Goal: Task Accomplishment & Management: Use online tool/utility

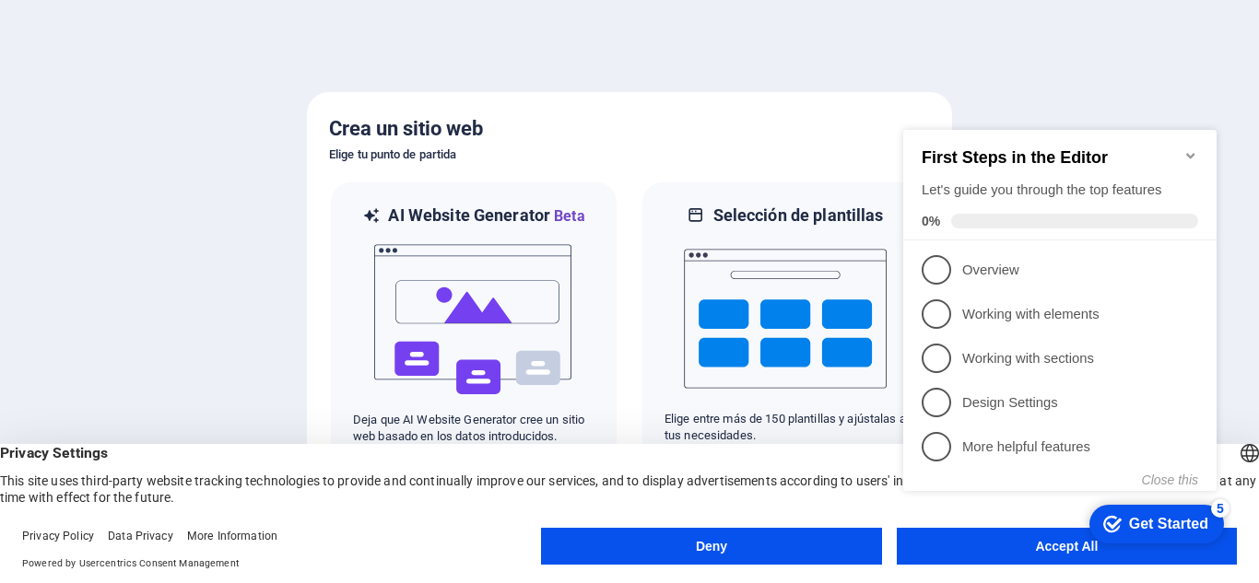
click div "checkmark Get Started 5 First Steps in the Editor Let's guide you through the t…"
click at [1190, 152] on icon "Minimize checklist" at bounding box center [1190, 155] width 15 height 15
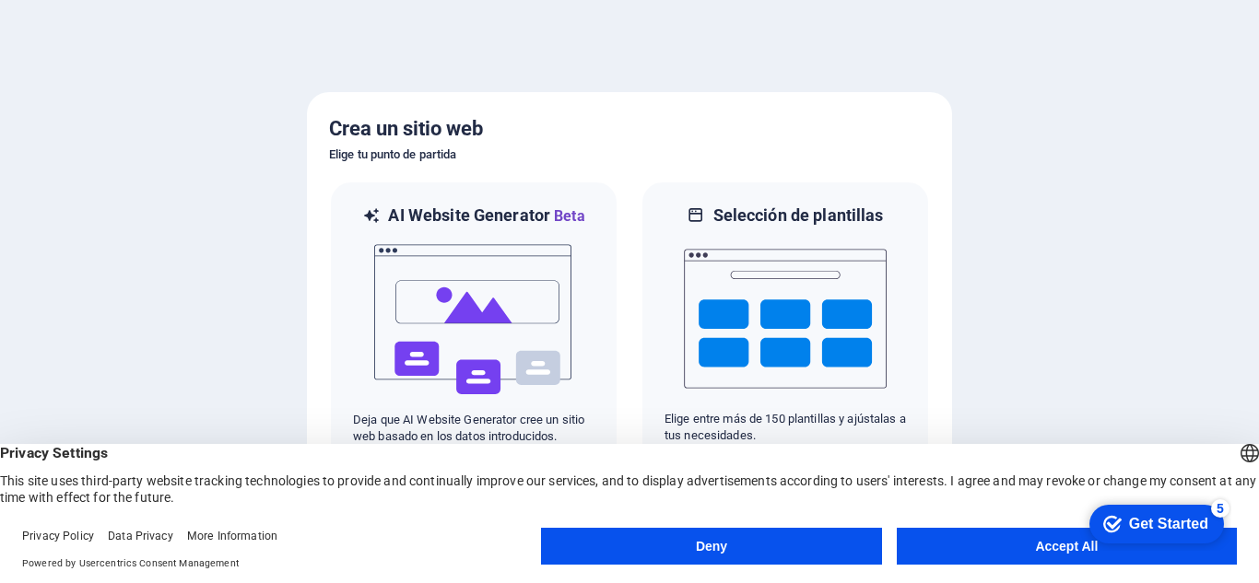
click at [1072, 535] on button "Accept All" at bounding box center [1067, 546] width 340 height 37
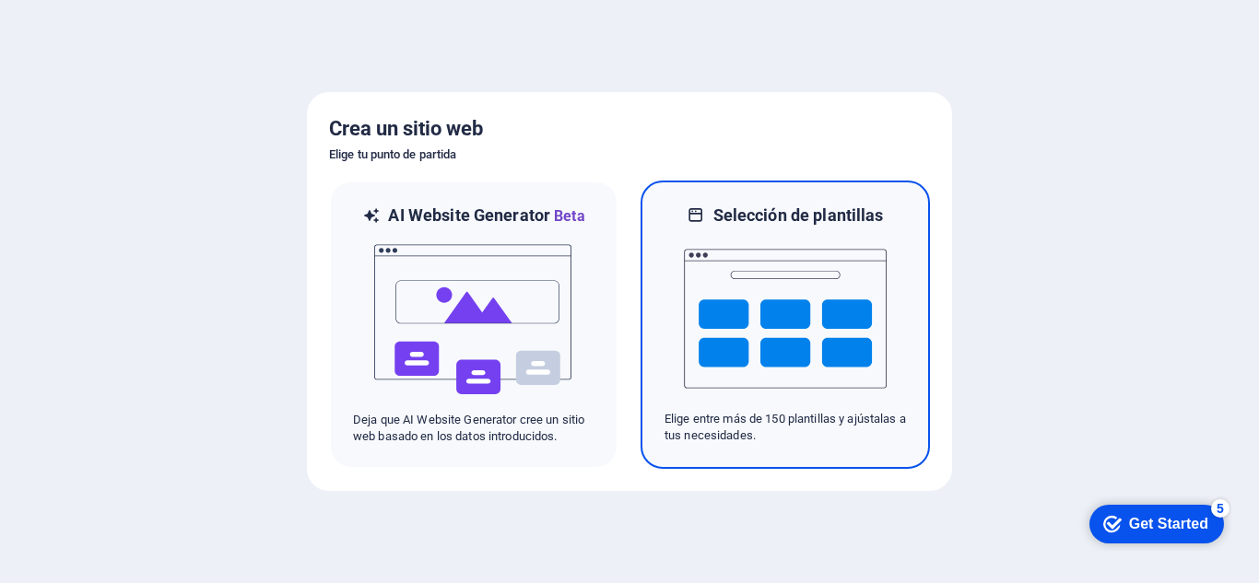
click at [749, 327] on img at bounding box center [785, 319] width 203 height 184
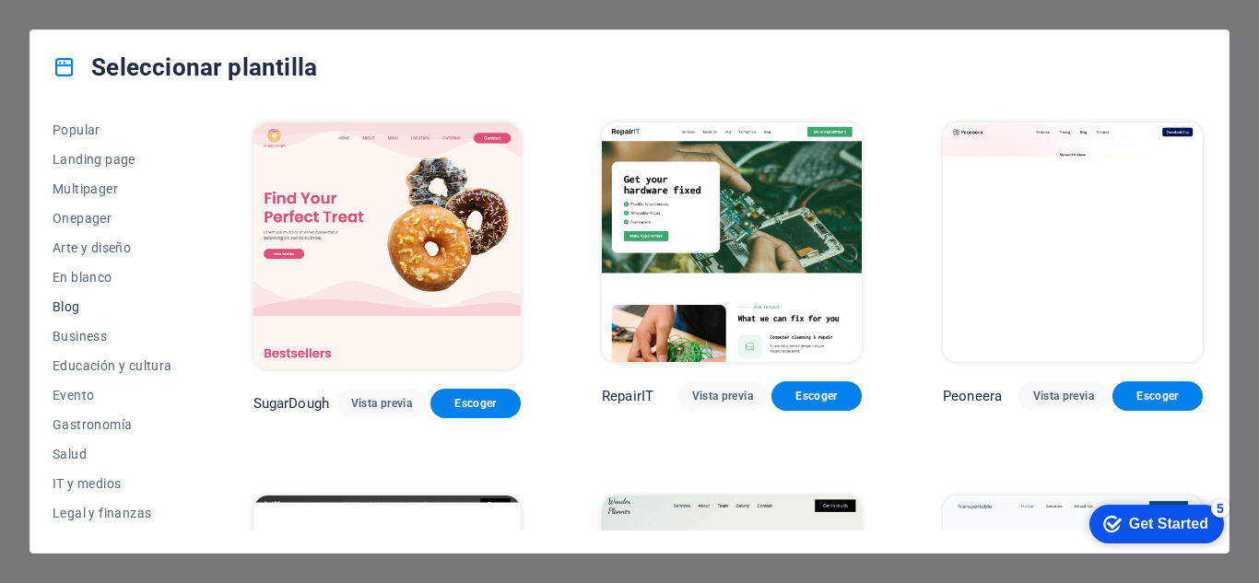
scroll to position [184, 0]
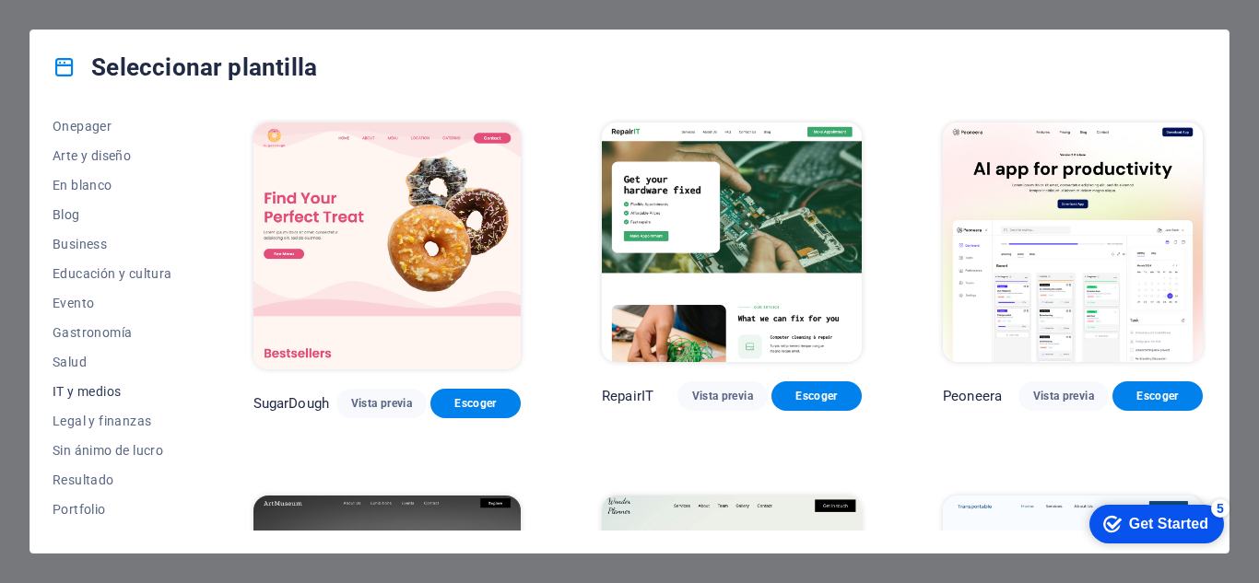
click at [84, 386] on span "IT y medios" at bounding box center [113, 391] width 120 height 15
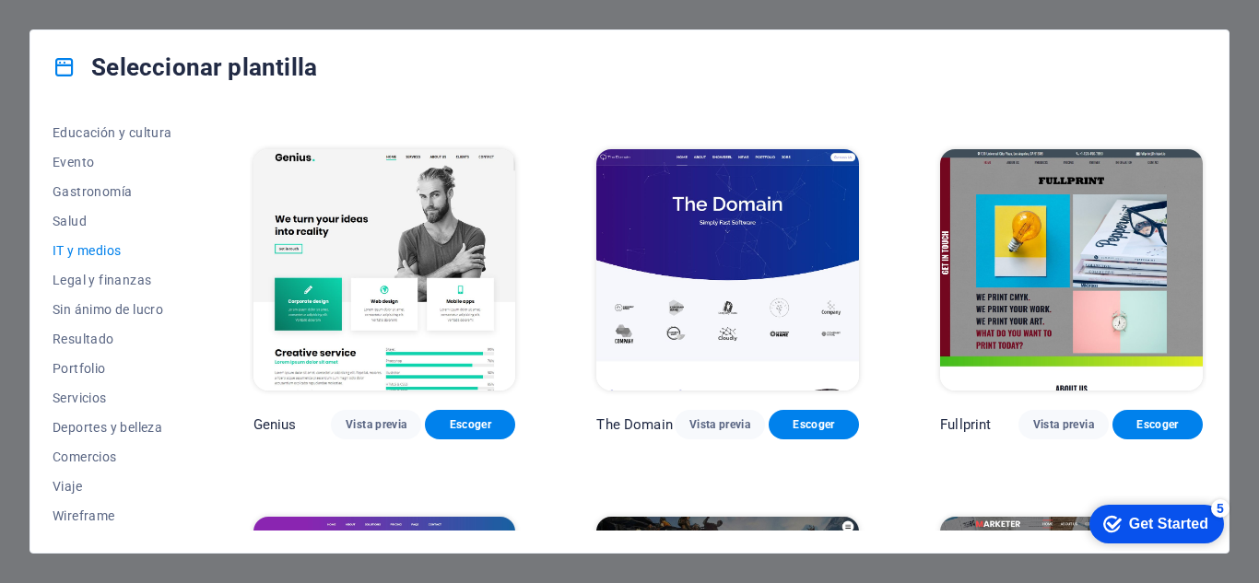
scroll to position [632, 0]
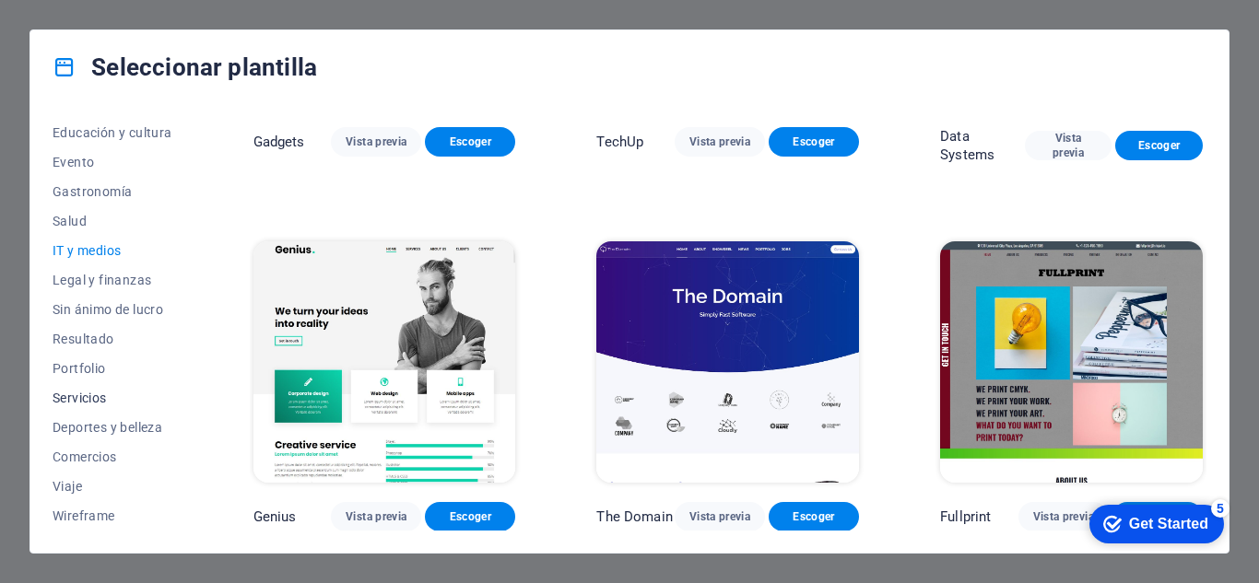
click at [93, 395] on span "Servicios" at bounding box center [113, 398] width 120 height 15
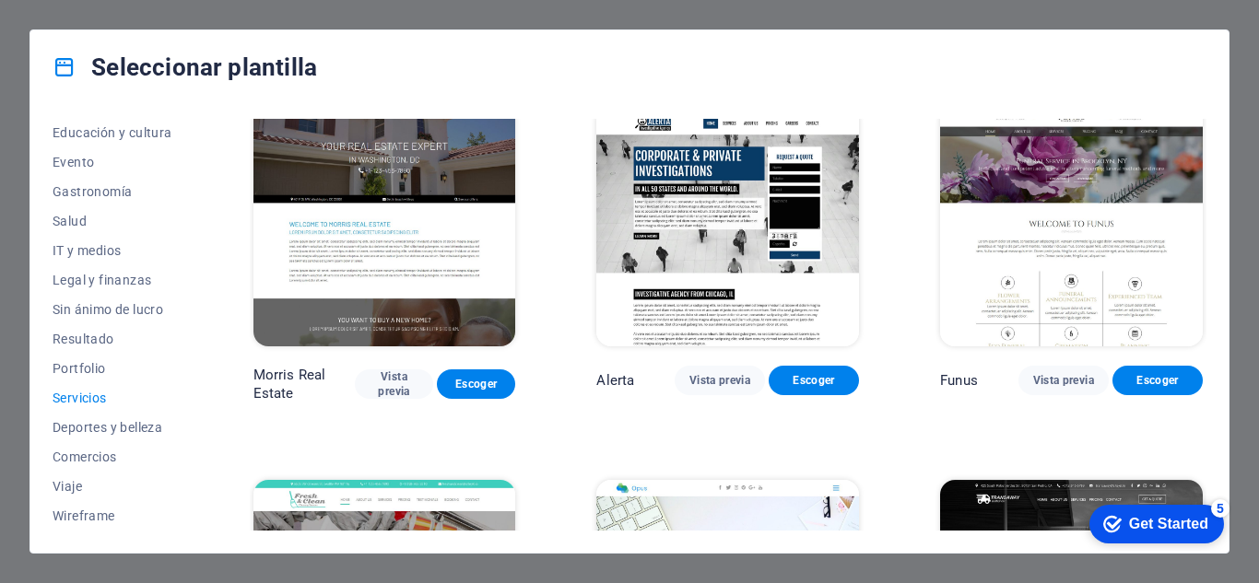
scroll to position [1453, 0]
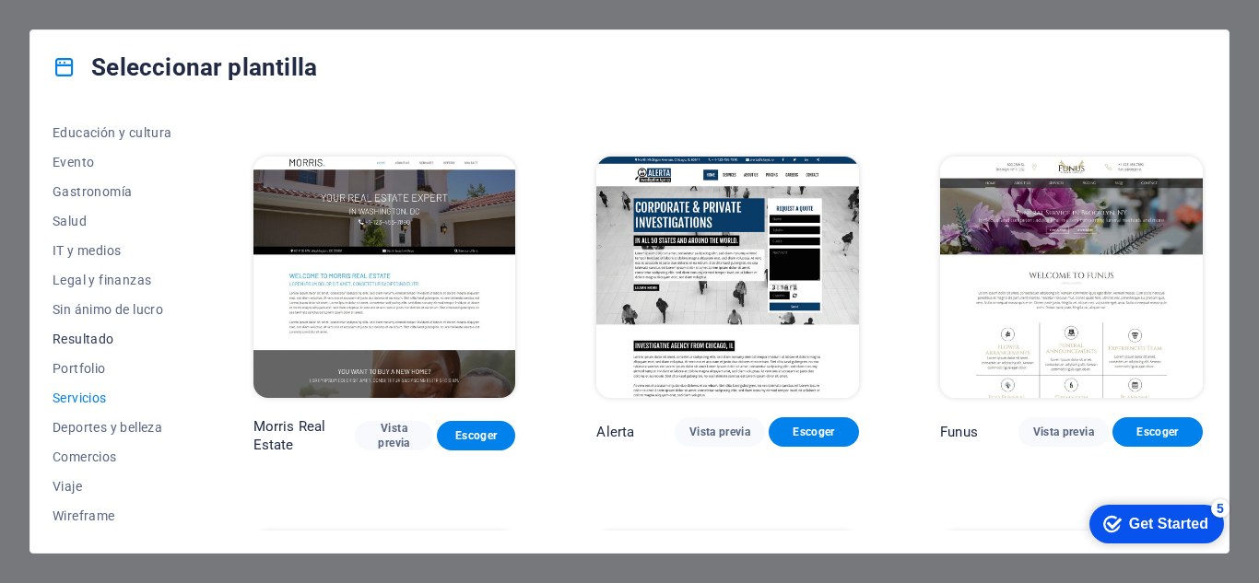
click at [91, 334] on span "Resultado" at bounding box center [113, 339] width 120 height 15
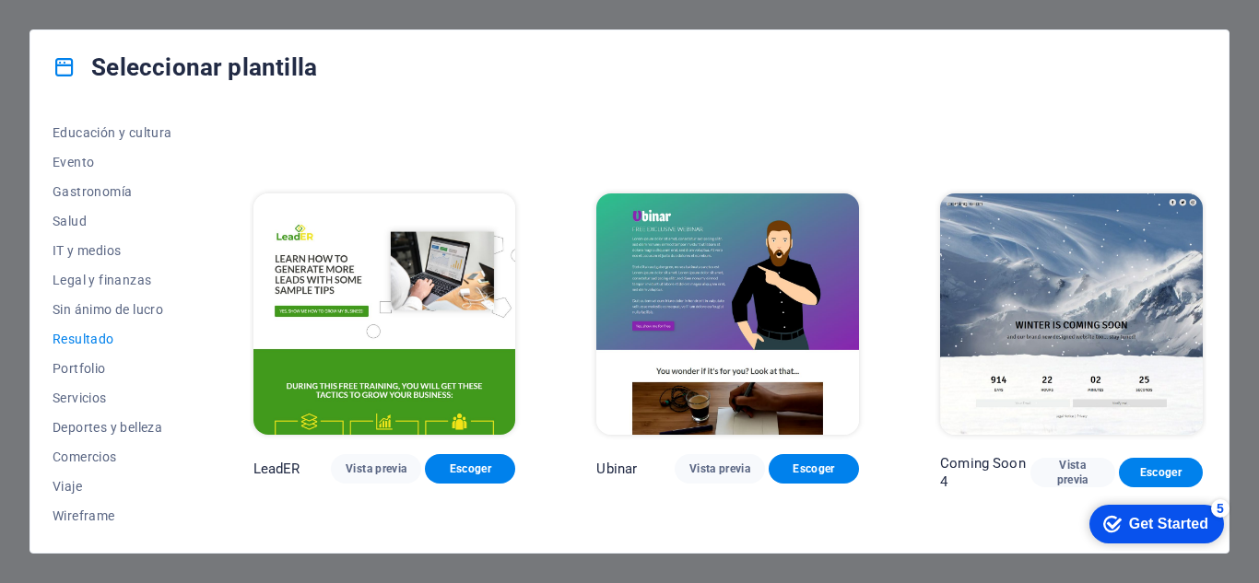
scroll to position [1725, 0]
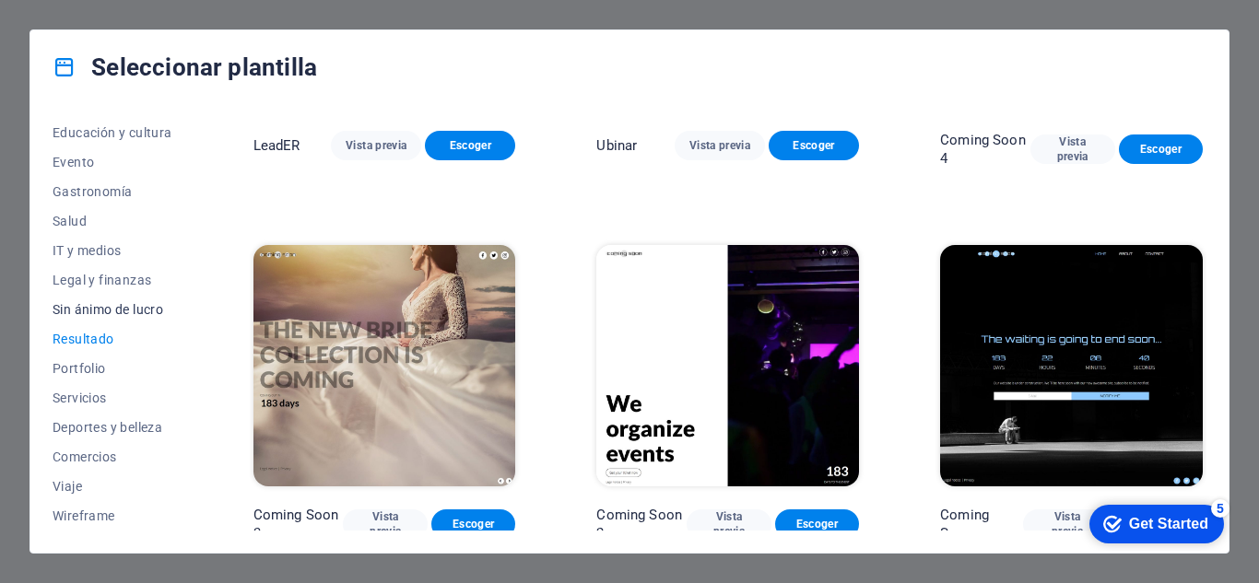
click at [63, 299] on button "Sin ánimo de lucro" at bounding box center [113, 309] width 120 height 29
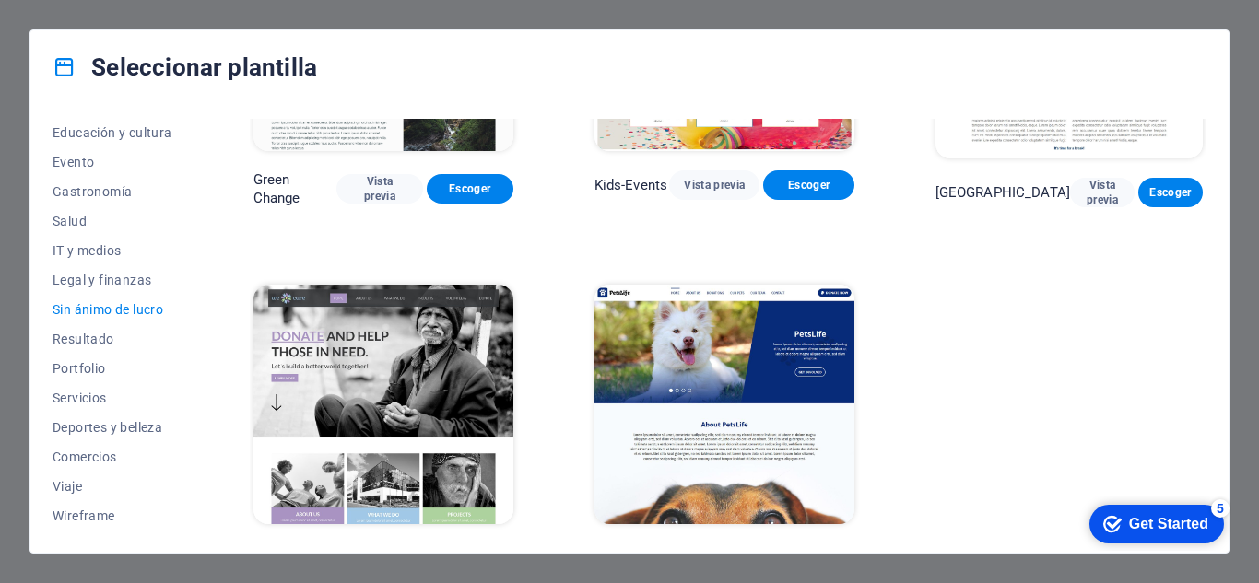
scroll to position [253, 0]
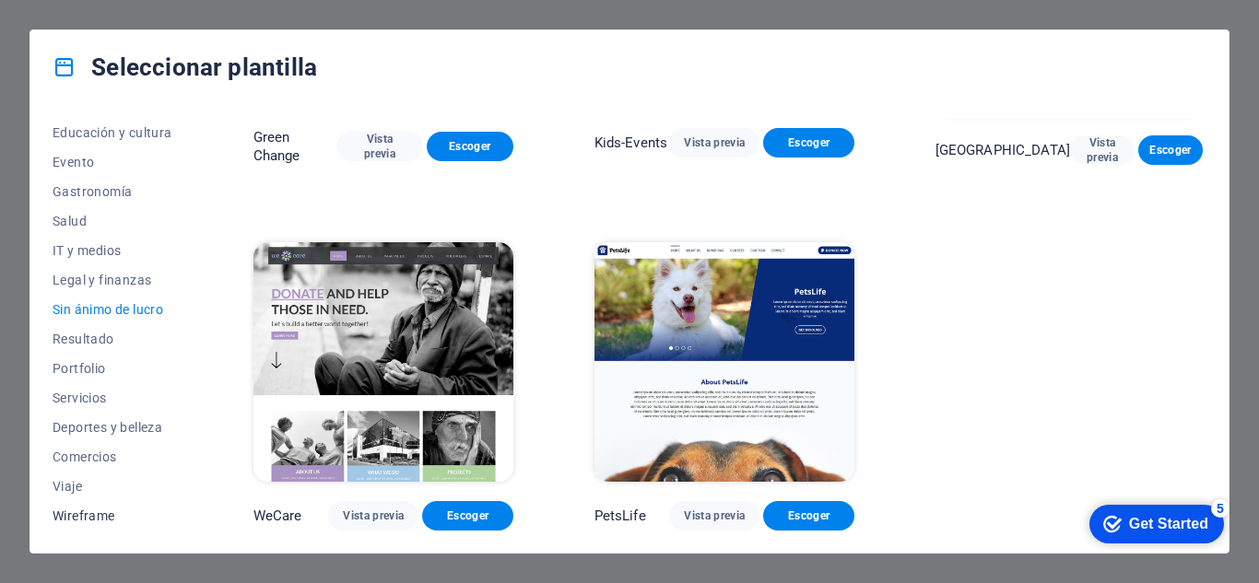
click at [75, 513] on span "Wireframe" at bounding box center [113, 516] width 120 height 15
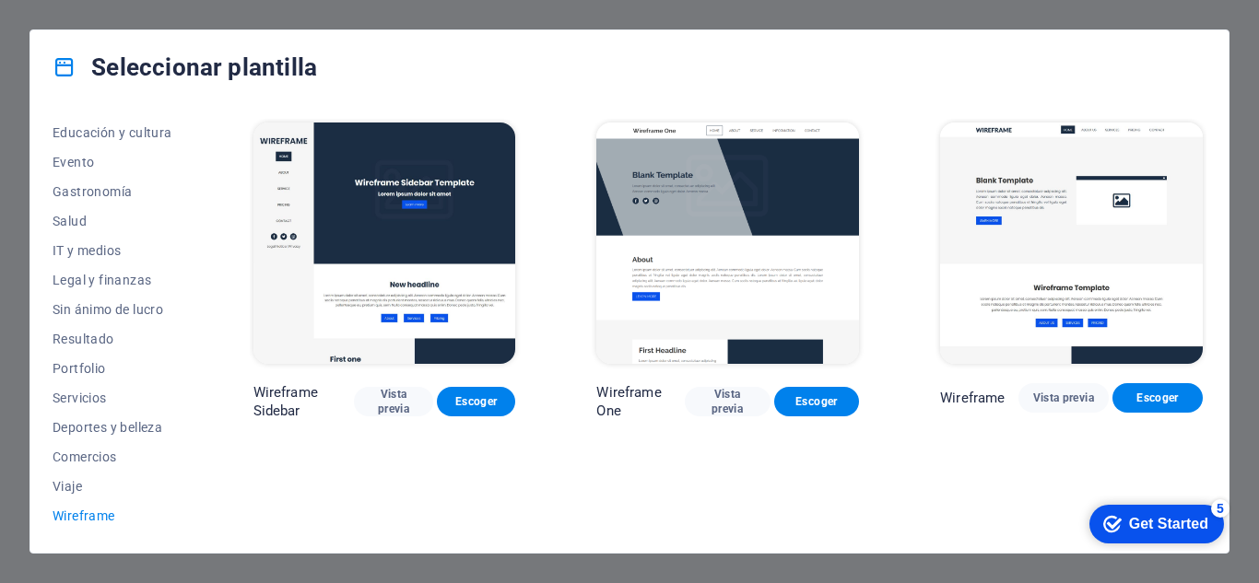
scroll to position [0, 0]
click at [394, 408] on span "Vista previa" at bounding box center [394, 401] width 50 height 29
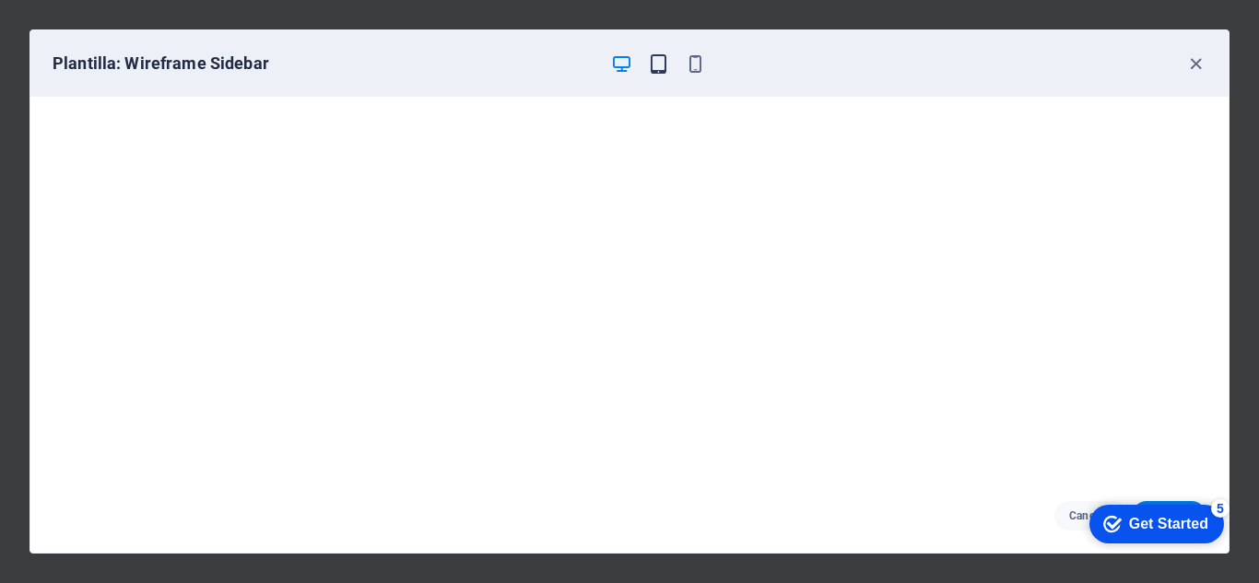
click at [662, 68] on icon "button" at bounding box center [658, 63] width 21 height 21
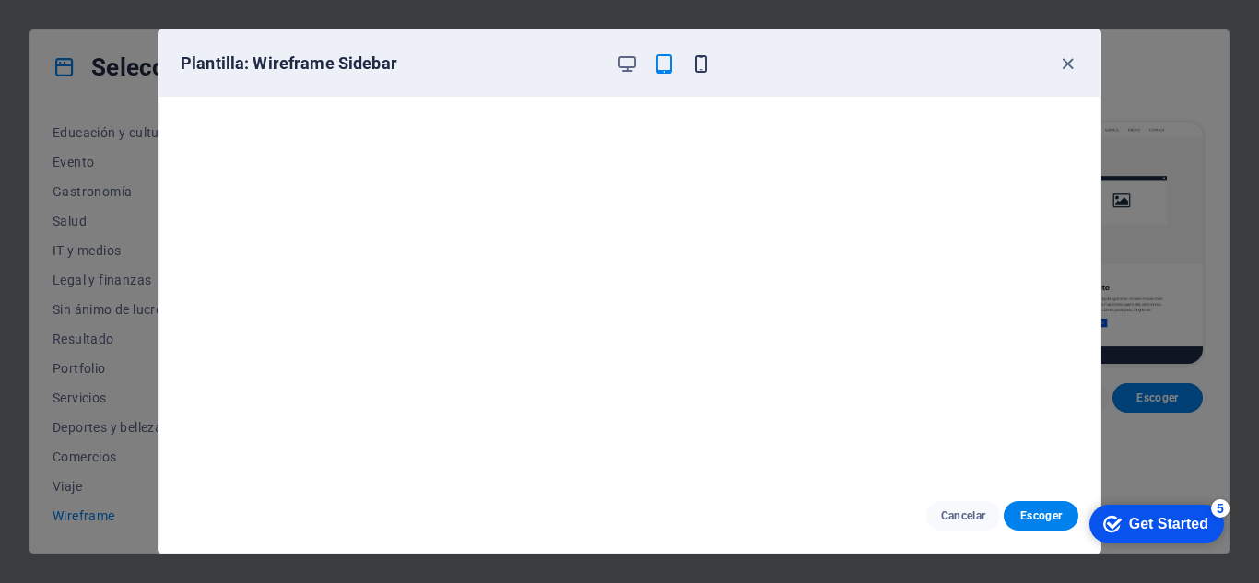
click at [697, 65] on icon "button" at bounding box center [700, 63] width 21 height 21
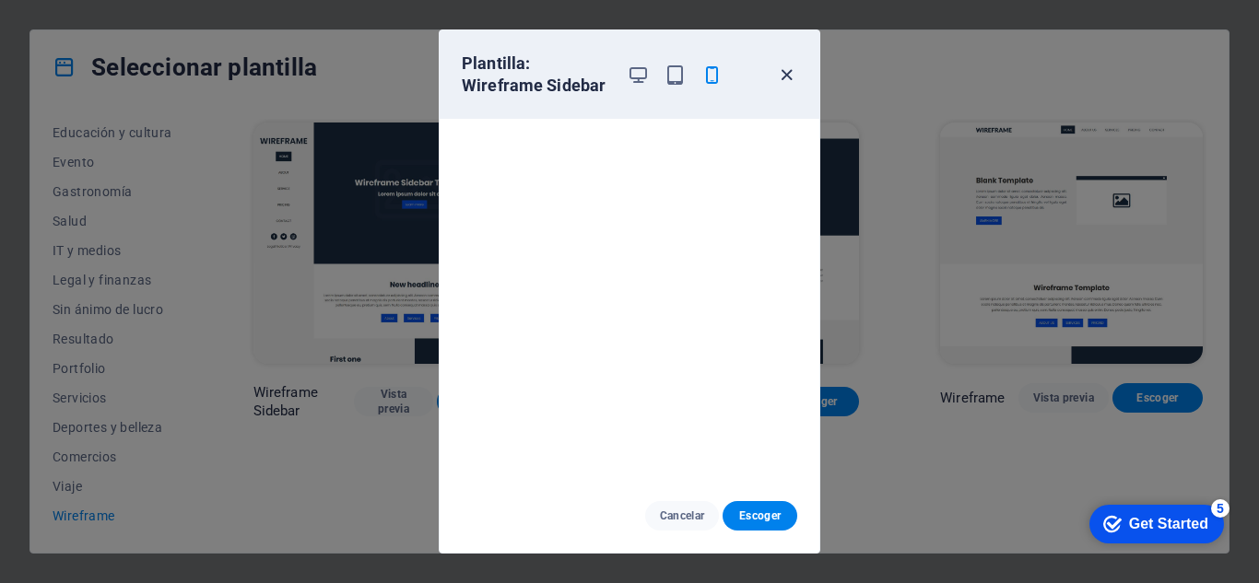
click at [788, 80] on icon "button" at bounding box center [786, 75] width 21 height 21
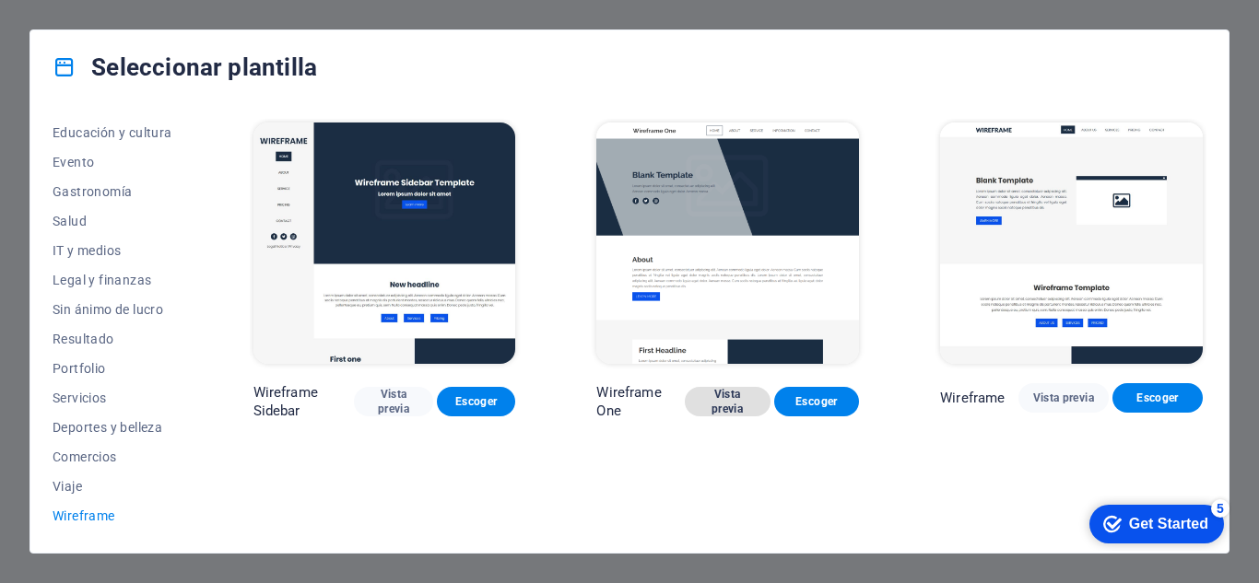
click at [735, 409] on span "Vista previa" at bounding box center [727, 401] width 56 height 29
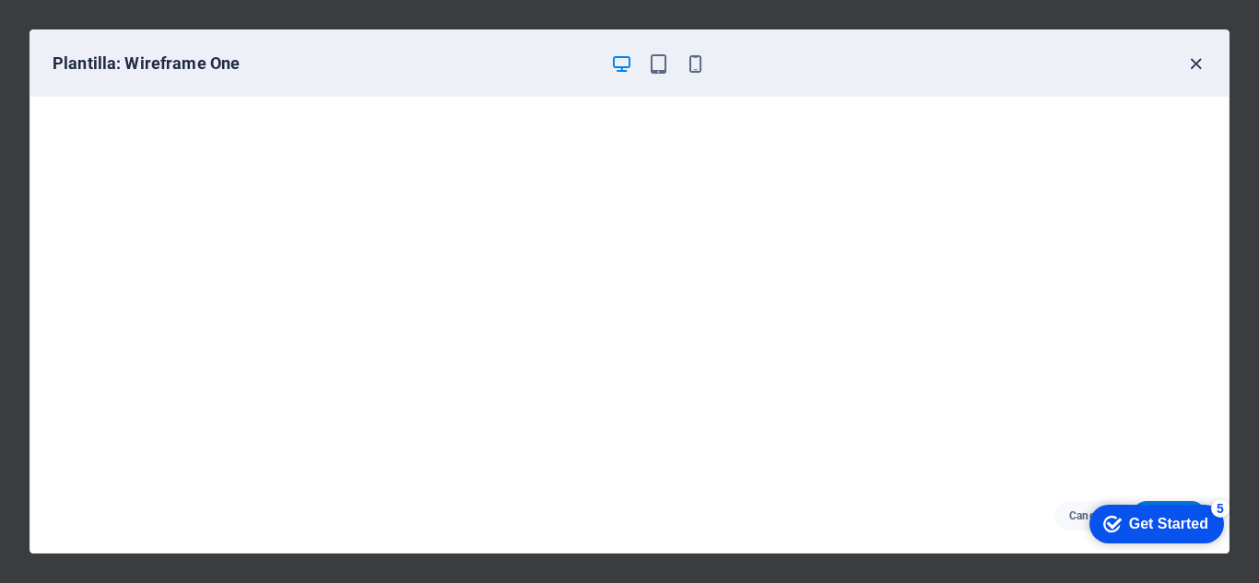
click at [1191, 60] on icon "button" at bounding box center [1195, 63] width 21 height 21
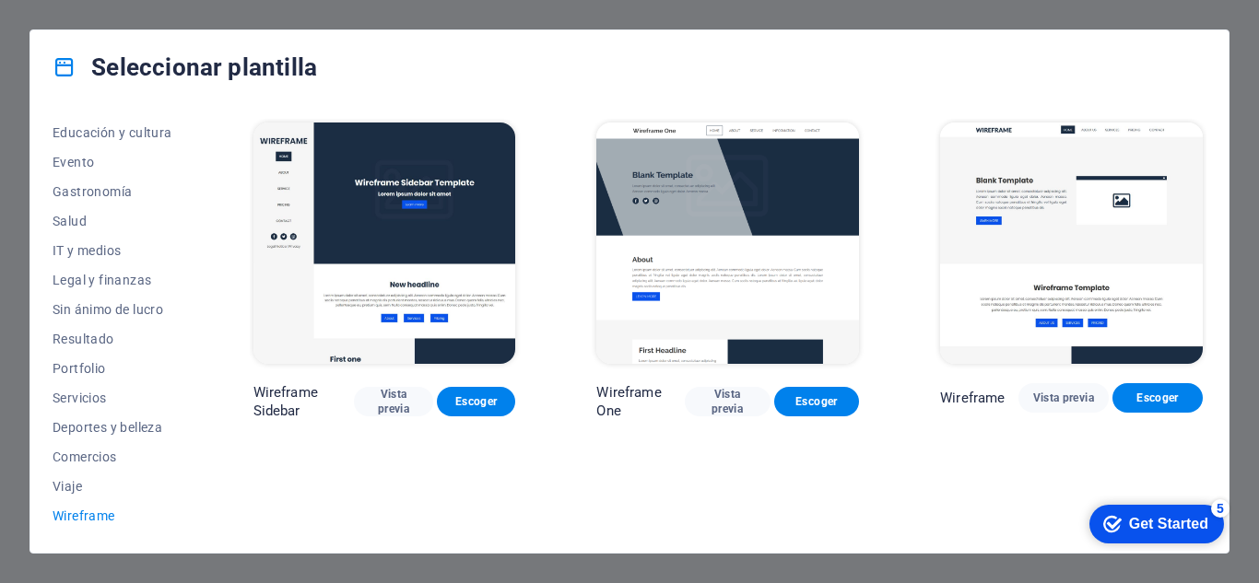
click at [1076, 209] on img at bounding box center [1071, 243] width 263 height 241
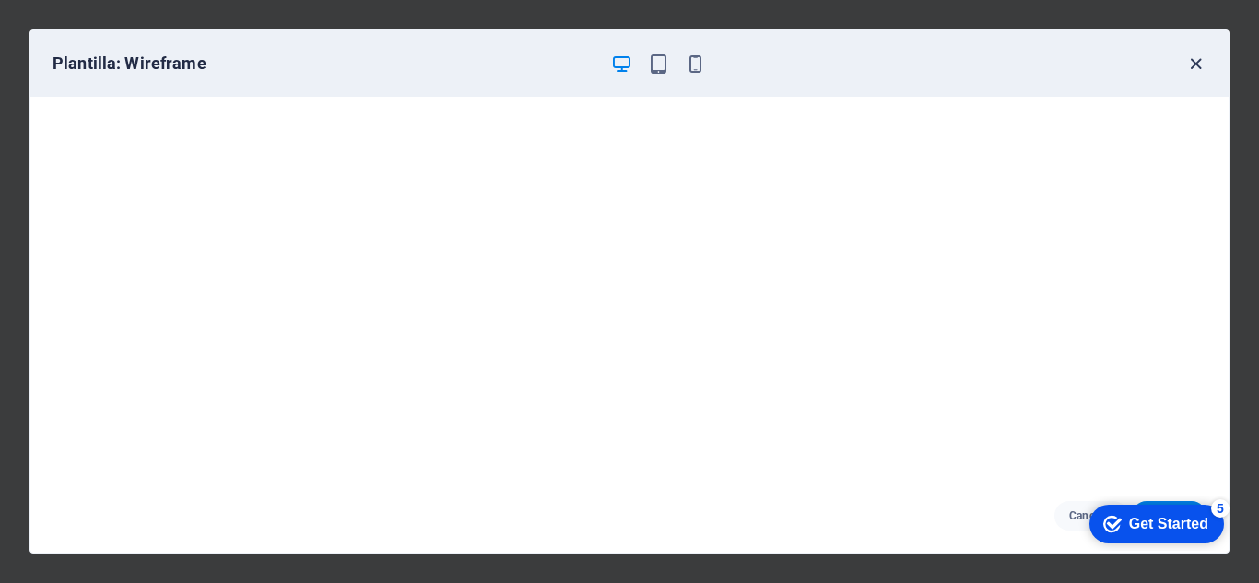
click at [1197, 69] on icon "button" at bounding box center [1195, 63] width 21 height 21
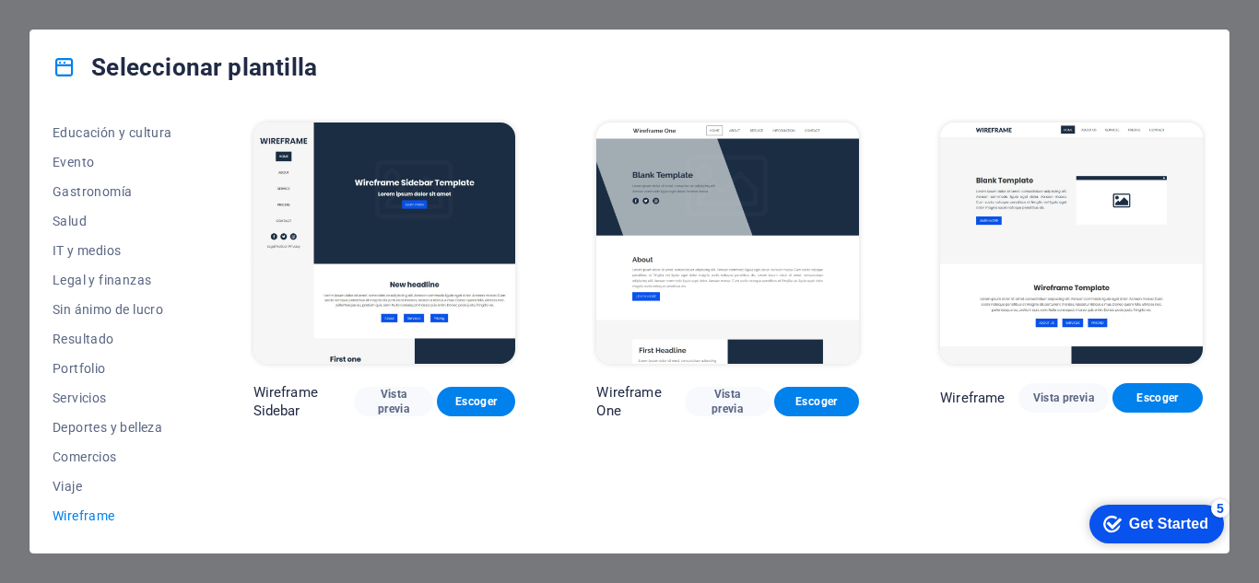
click at [678, 255] on img at bounding box center [727, 243] width 263 height 241
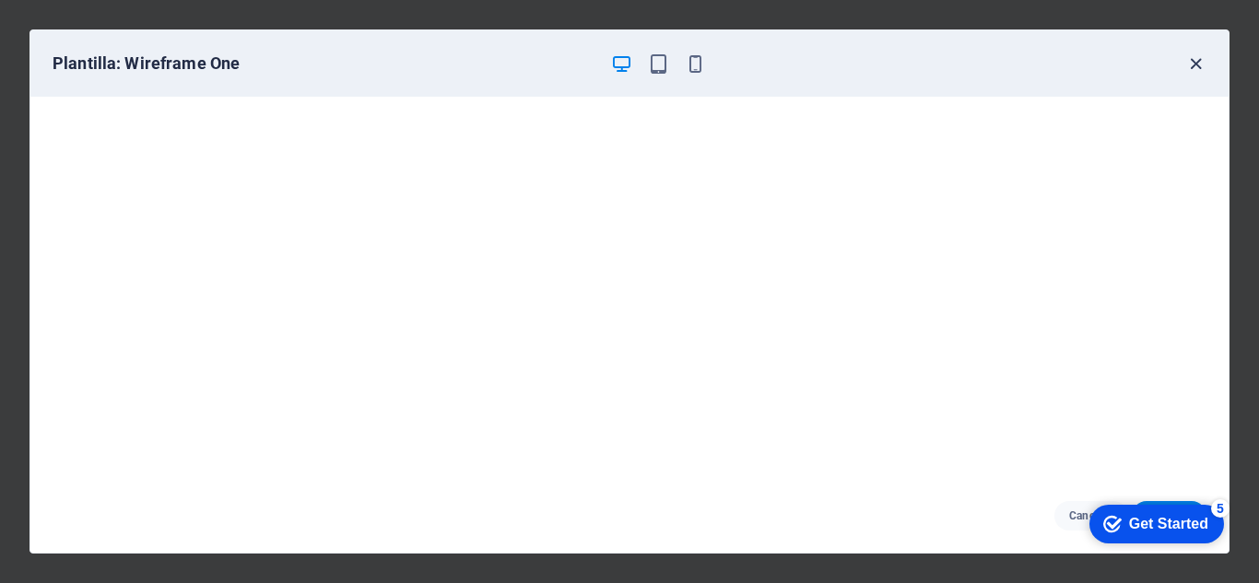
click at [1195, 62] on icon "button" at bounding box center [1195, 63] width 21 height 21
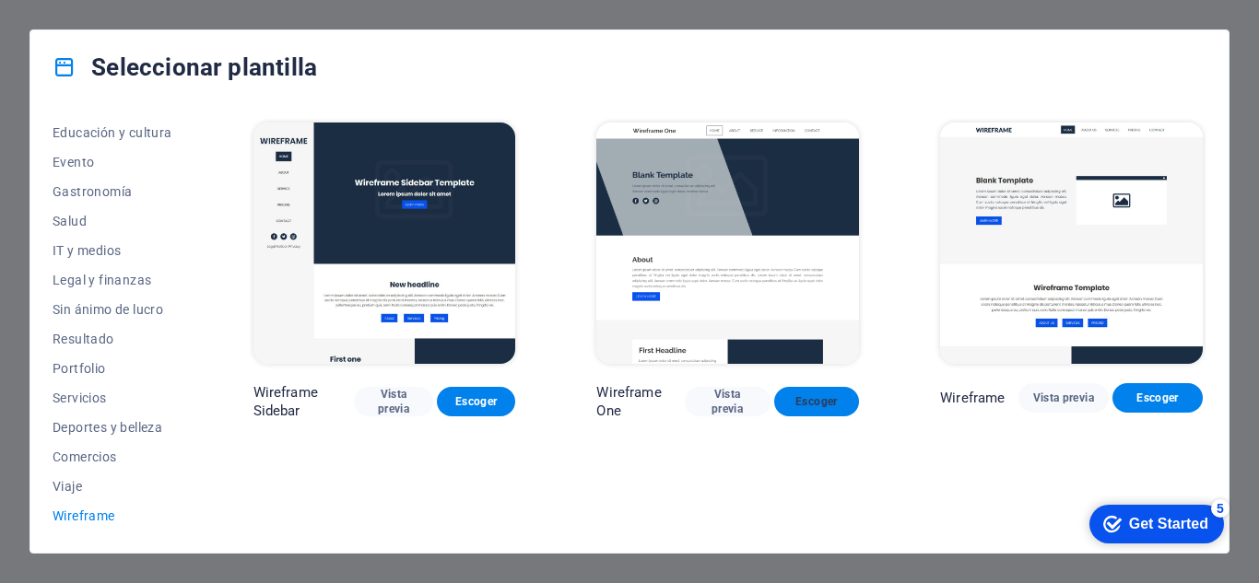
click at [793, 392] on button "Escoger" at bounding box center [817, 401] width 86 height 29
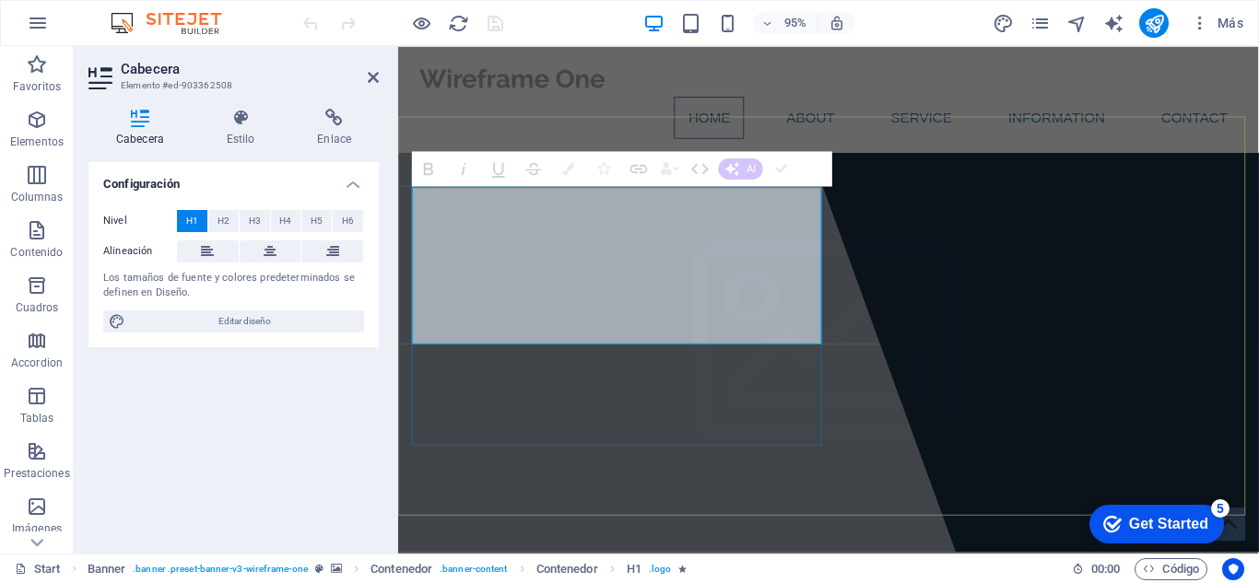
drag, startPoint x: 414, startPoint y: 221, endPoint x: 662, endPoint y: 358, distance: 283.0
click at [265, 256] on icon at bounding box center [270, 252] width 13 height 22
click at [232, 217] on button "H2" at bounding box center [223, 221] width 30 height 22
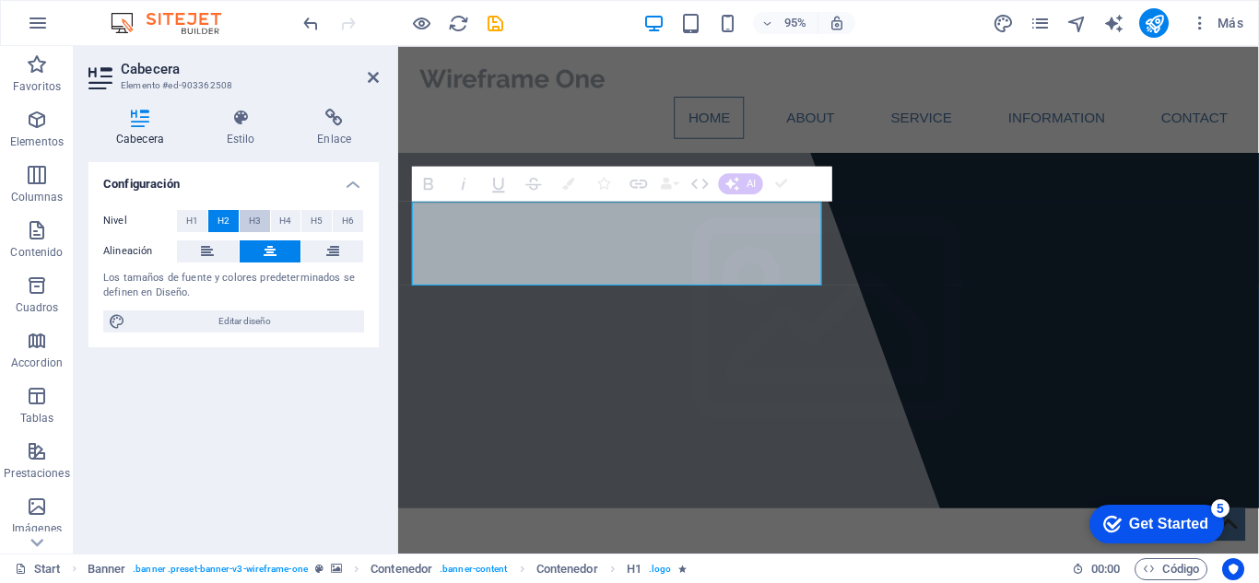
click at [255, 223] on span "H3" at bounding box center [255, 221] width 12 height 22
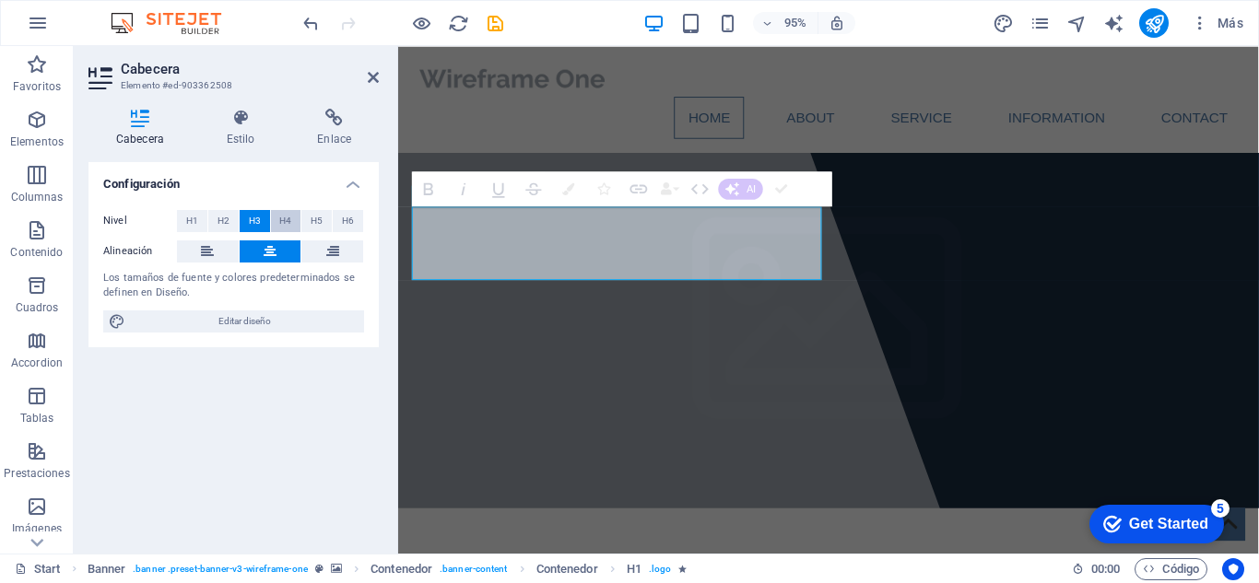
click at [286, 221] on span "H4" at bounding box center [285, 221] width 12 height 22
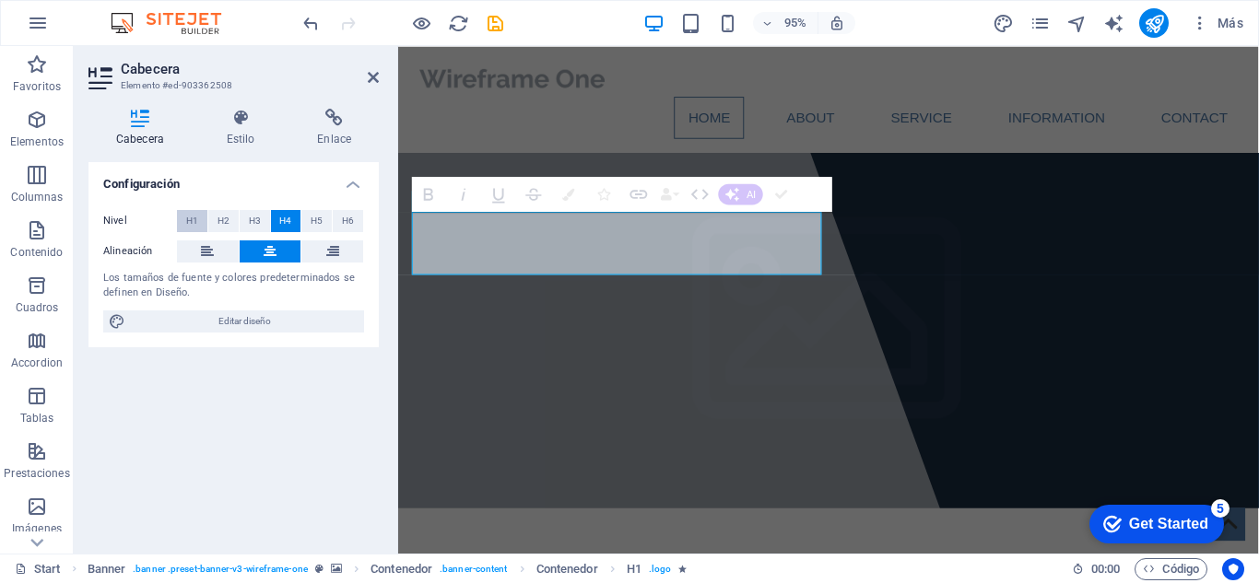
click at [199, 217] on button "H1" at bounding box center [192, 221] width 30 height 22
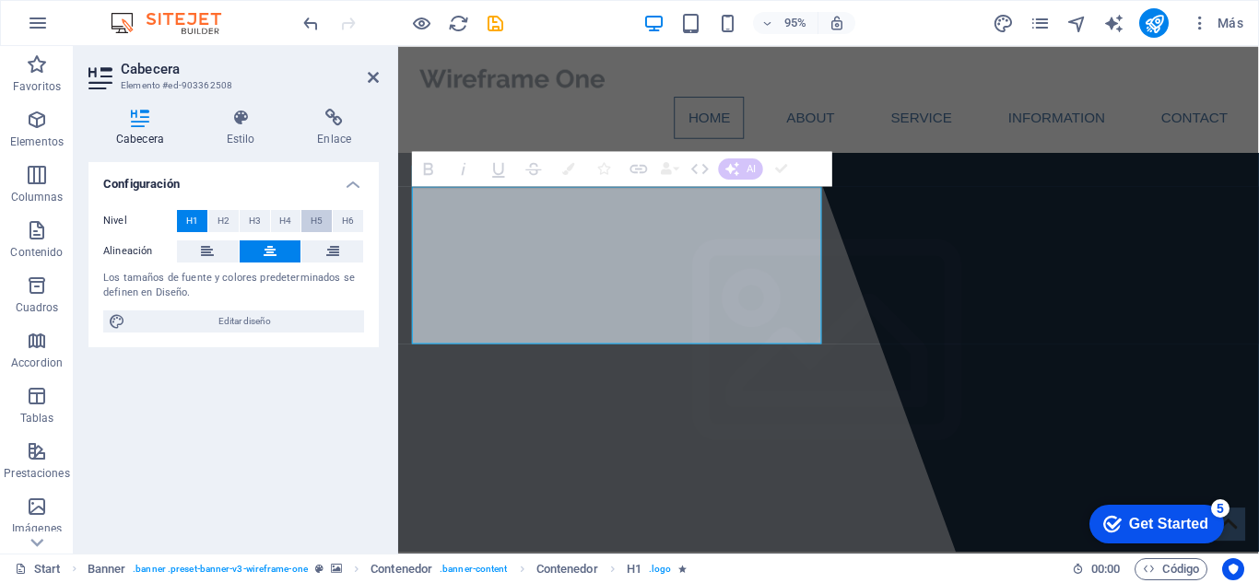
click at [319, 222] on span "H5" at bounding box center [317, 221] width 12 height 22
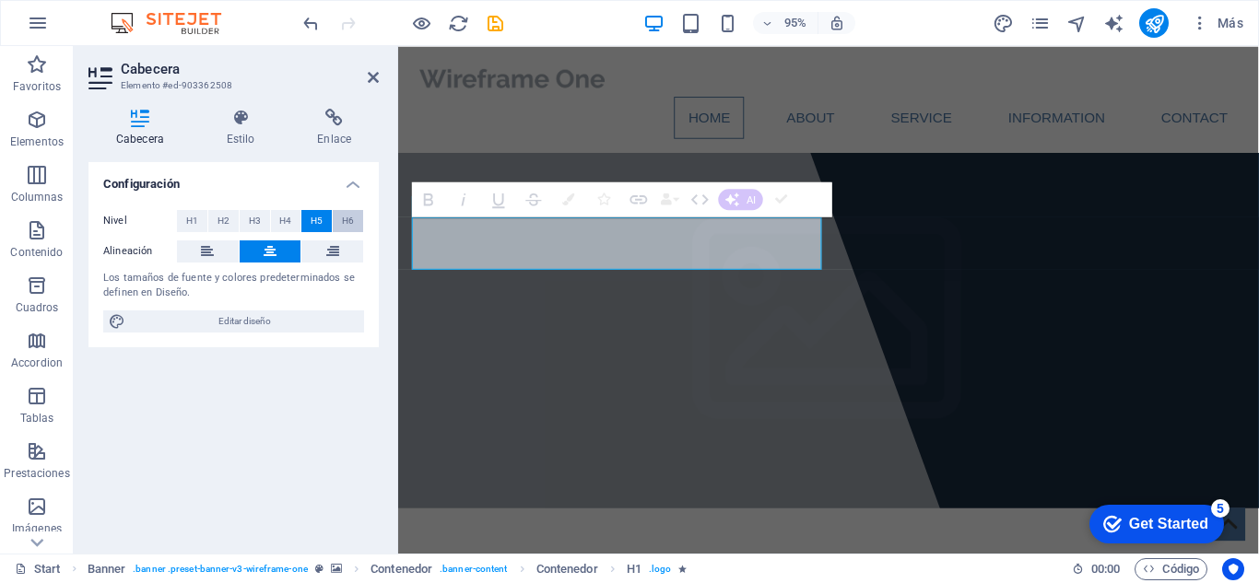
click at [362, 223] on button "H6" at bounding box center [348, 221] width 30 height 22
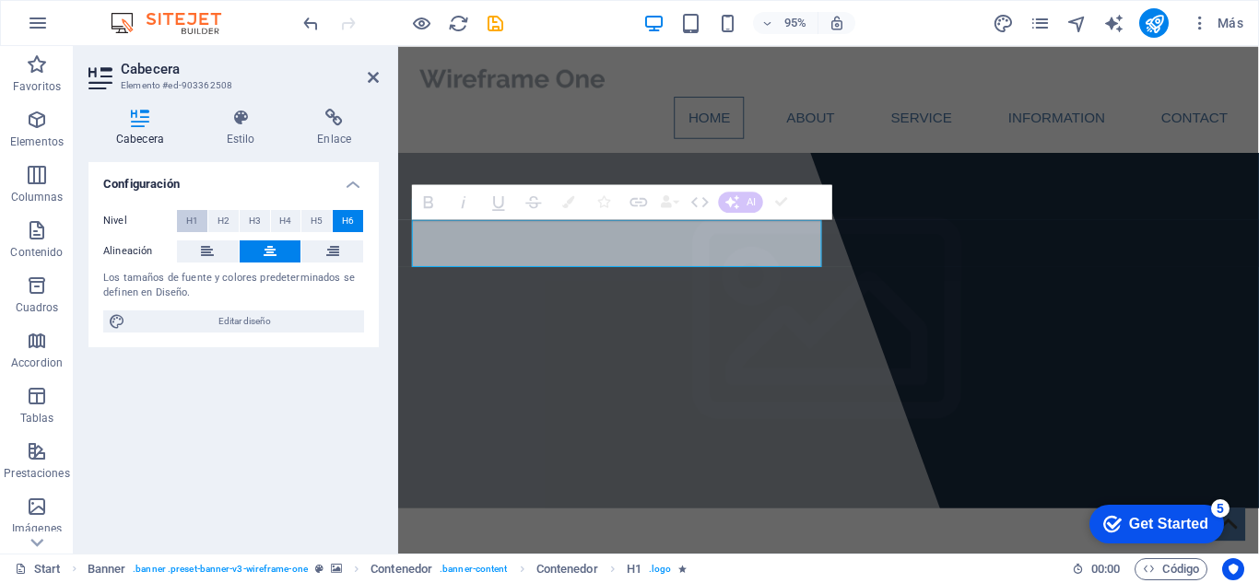
click at [190, 229] on span "H1" at bounding box center [192, 221] width 12 height 22
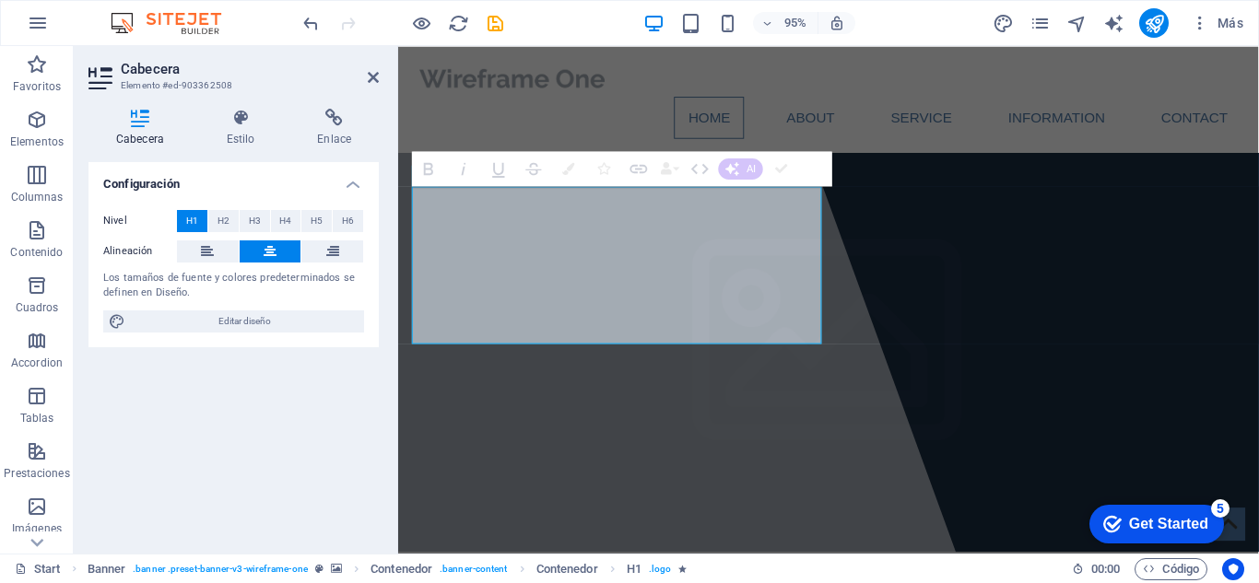
click at [246, 107] on div "Cabecera Estilo Enlace Configuración Nivel H1 H2 H3 H4 H5 H6 Alineación Los tam…" at bounding box center [234, 324] width 320 height 460
click at [244, 120] on icon at bounding box center [241, 118] width 84 height 18
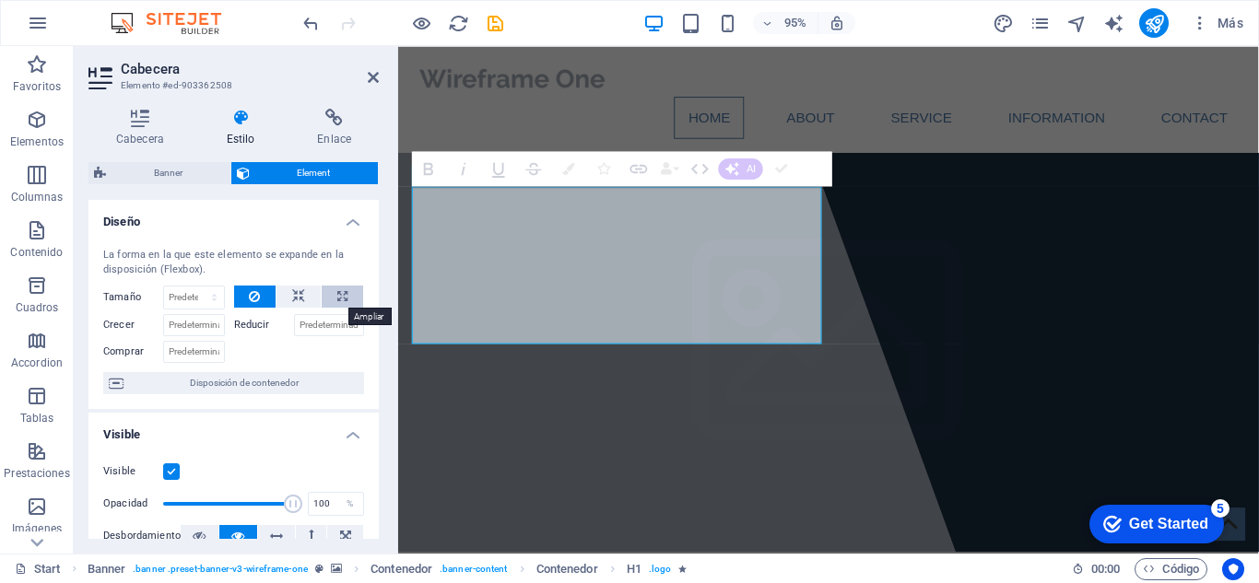
click at [337, 298] on icon at bounding box center [342, 297] width 10 height 22
type input "100"
select select "%"
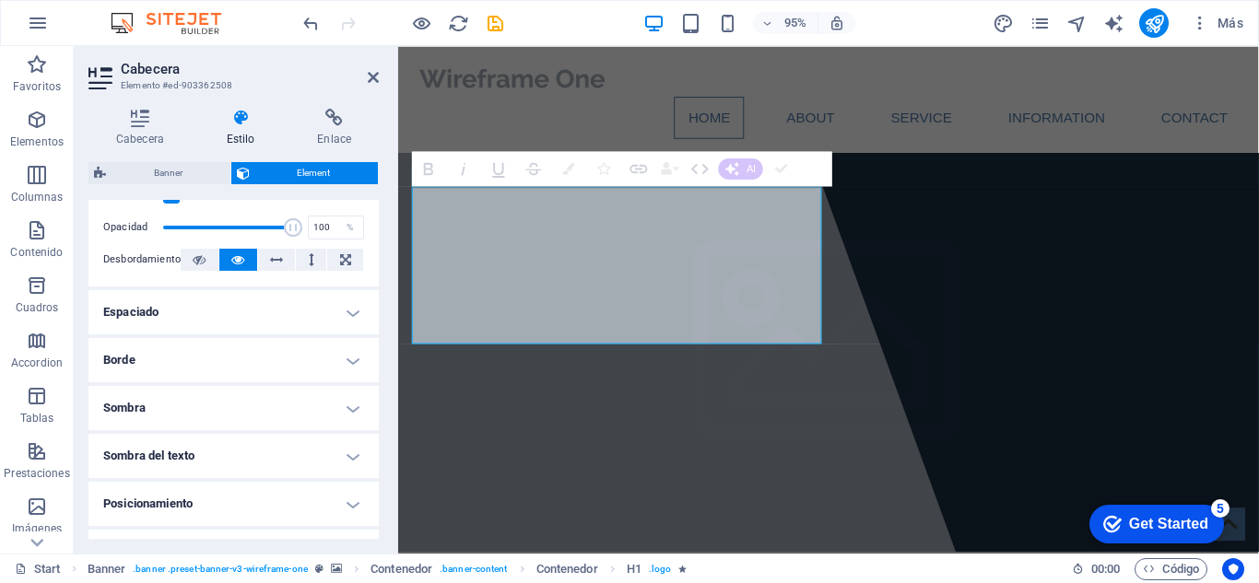
scroll to position [369, 0]
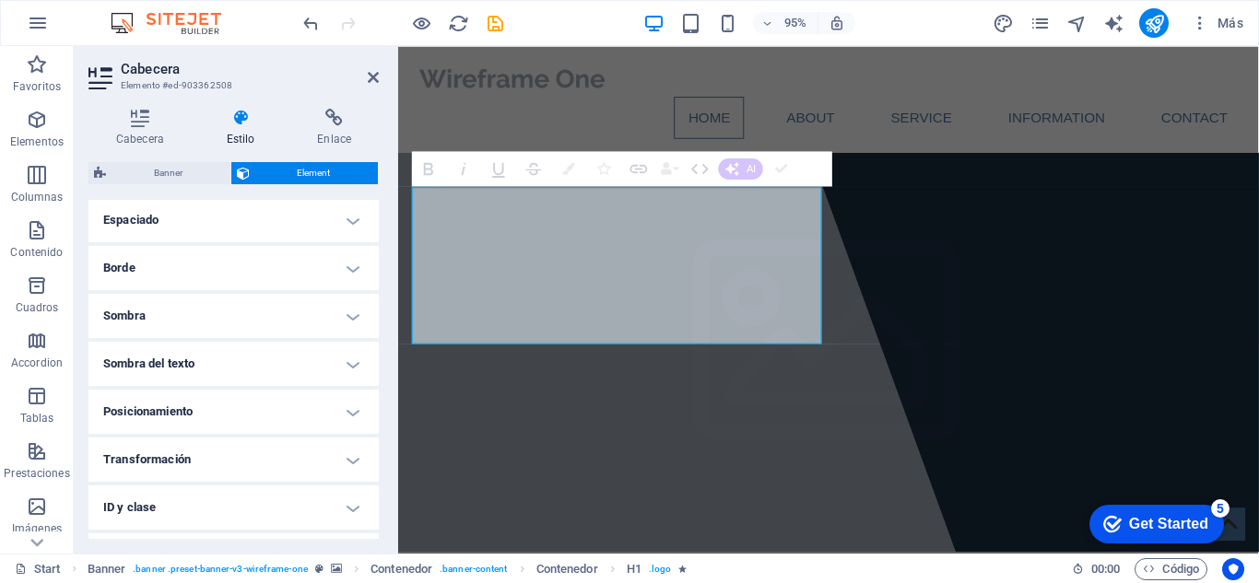
click at [350, 315] on h4 "Sombra" at bounding box center [233, 316] width 290 height 44
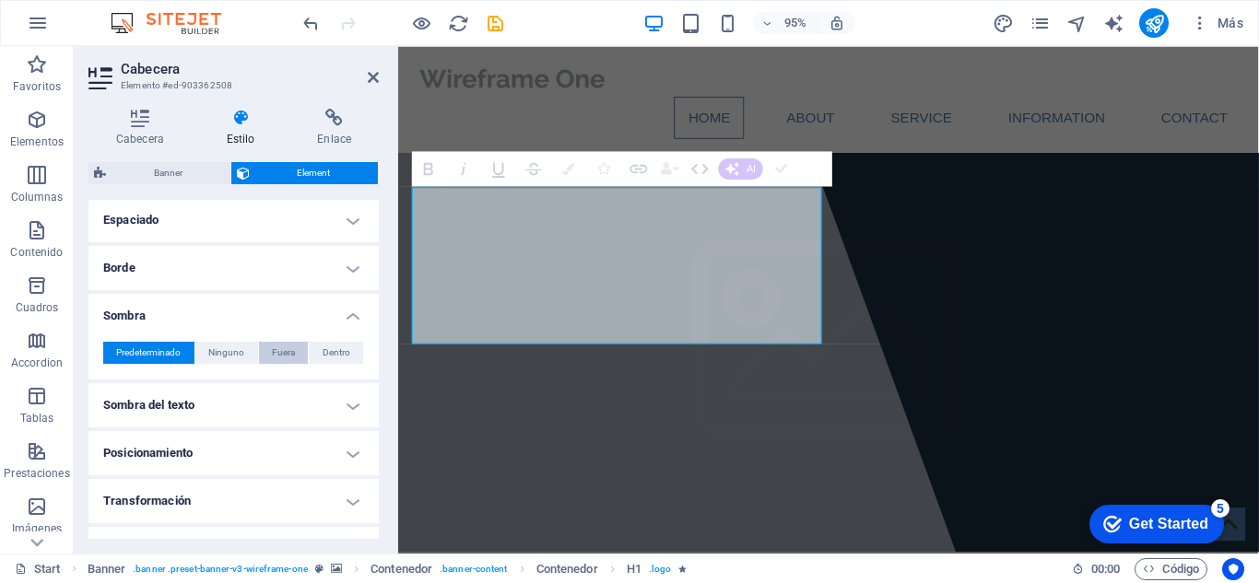
click at [294, 349] on button "Fuera" at bounding box center [284, 353] width 50 height 22
type input "2"
type input "4"
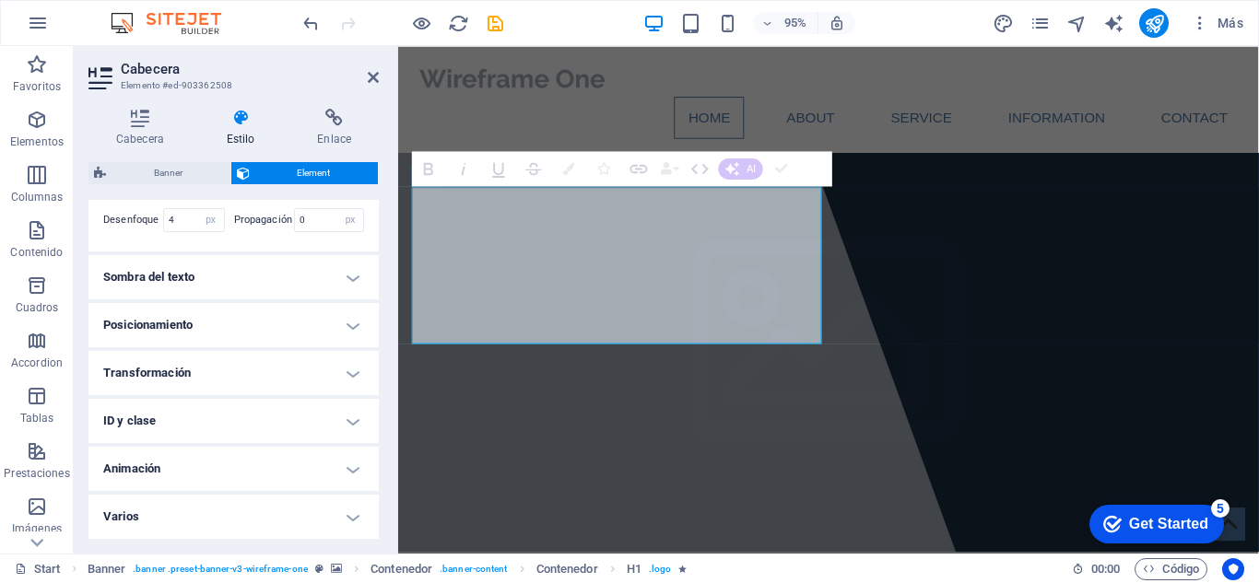
scroll to position [622, 0]
click at [351, 476] on h4 "Animación" at bounding box center [233, 469] width 290 height 44
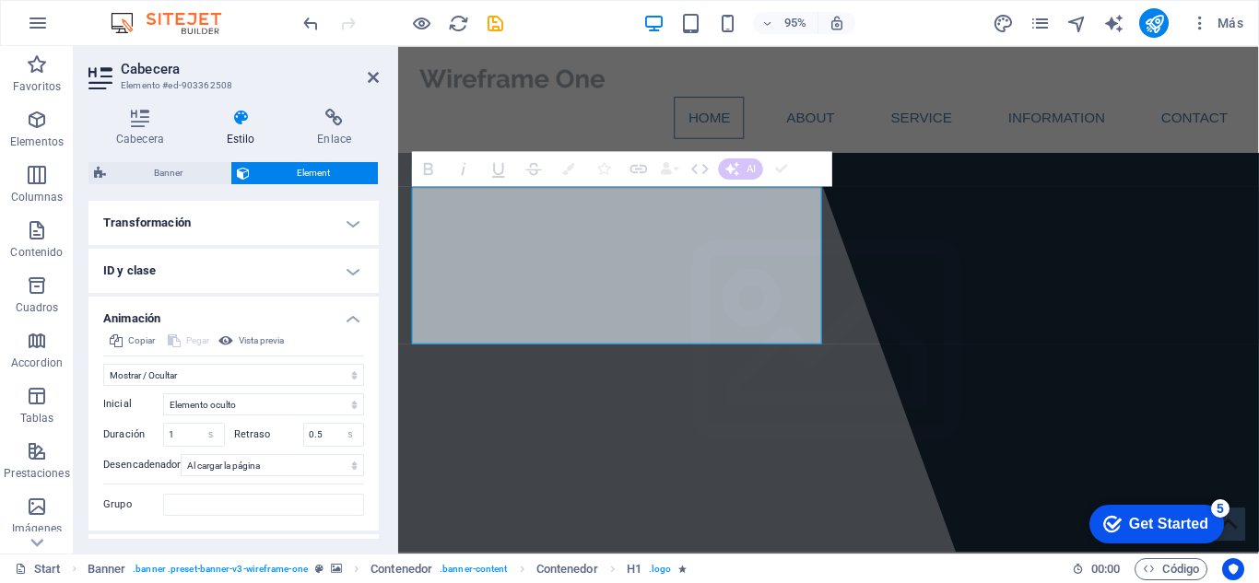
scroll to position [720, 0]
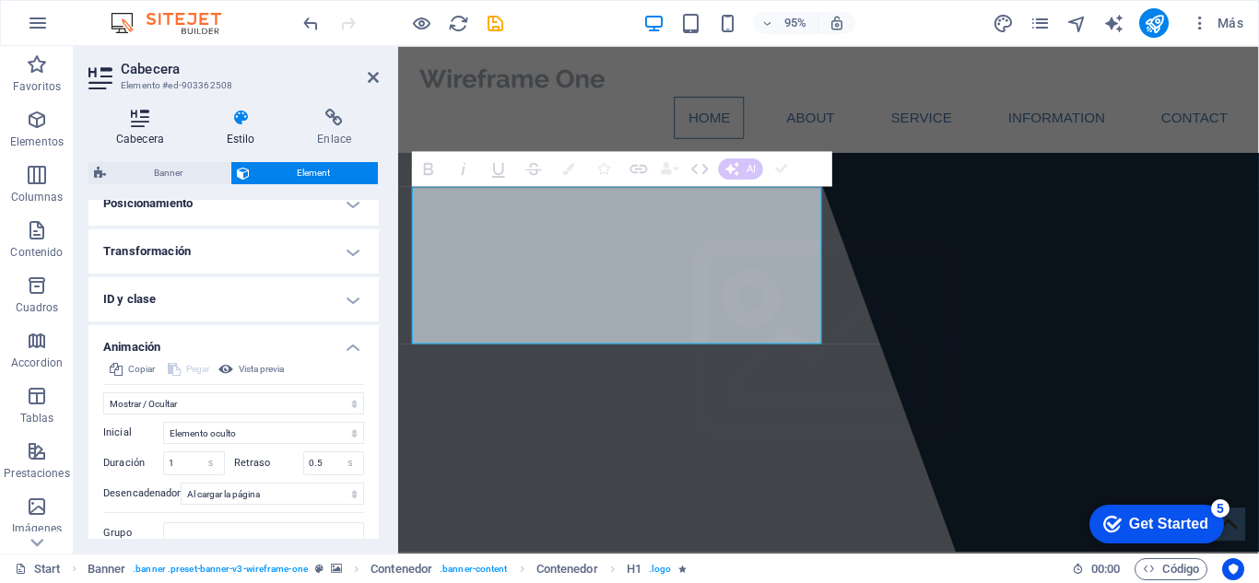
click at [145, 135] on h4 "Cabecera" at bounding box center [143, 128] width 111 height 39
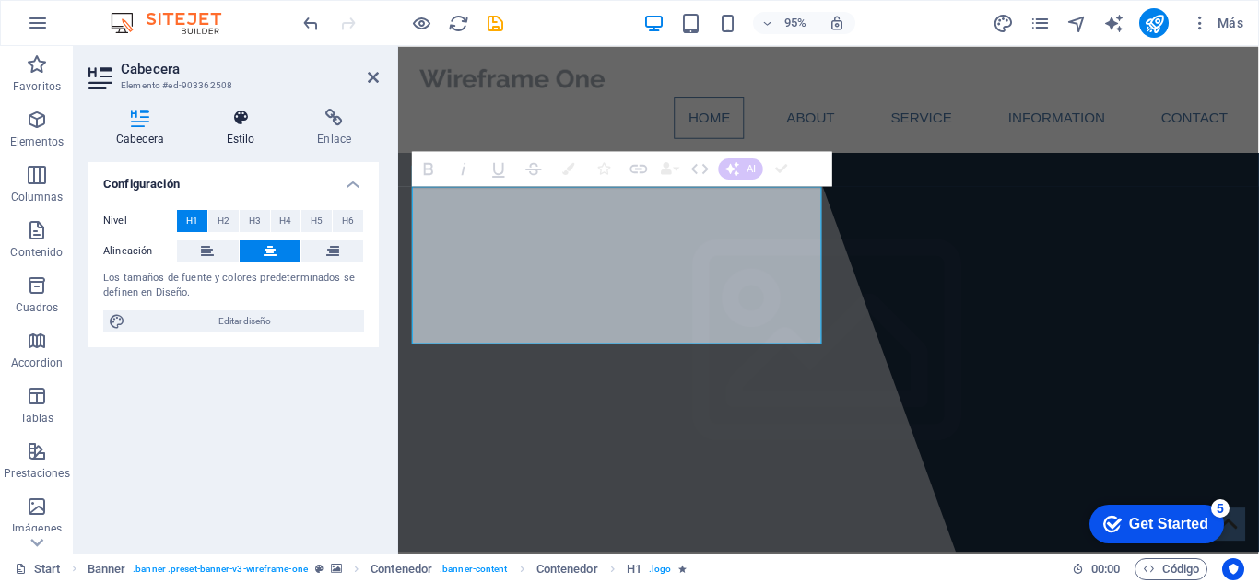
click at [230, 117] on icon at bounding box center [241, 118] width 84 height 18
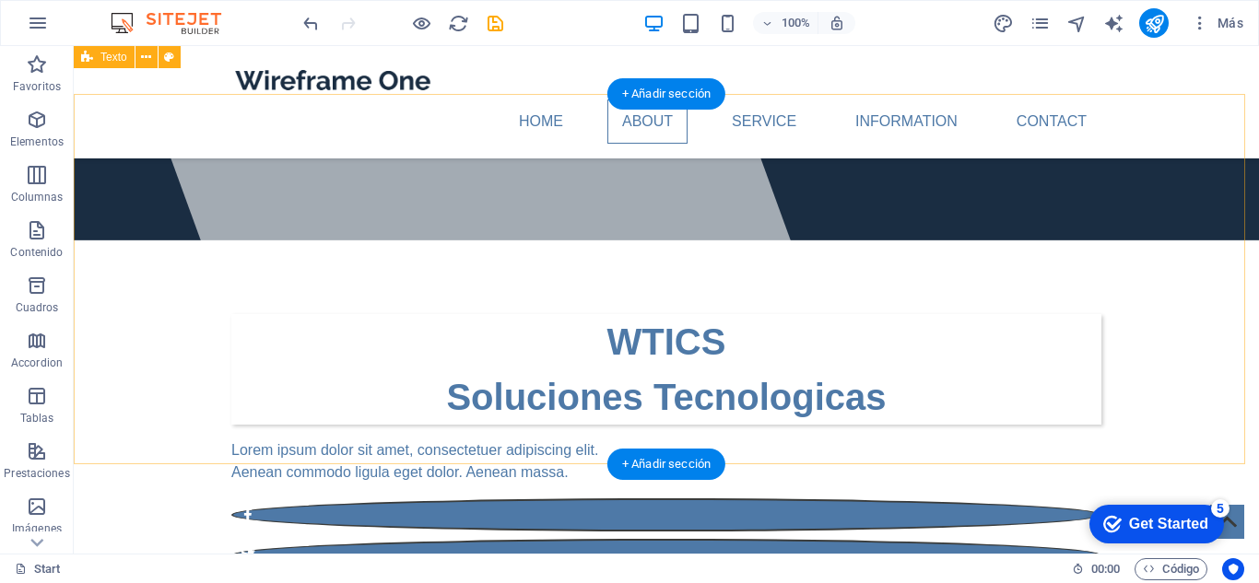
scroll to position [276, 0]
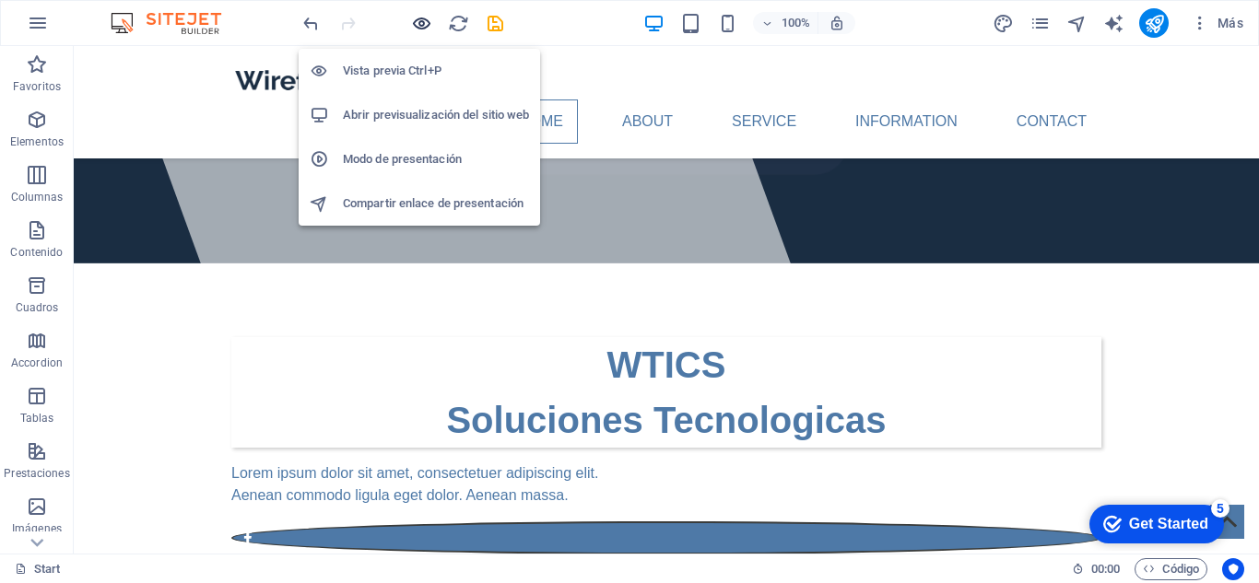
click at [421, 23] on icon "button" at bounding box center [421, 23] width 21 height 21
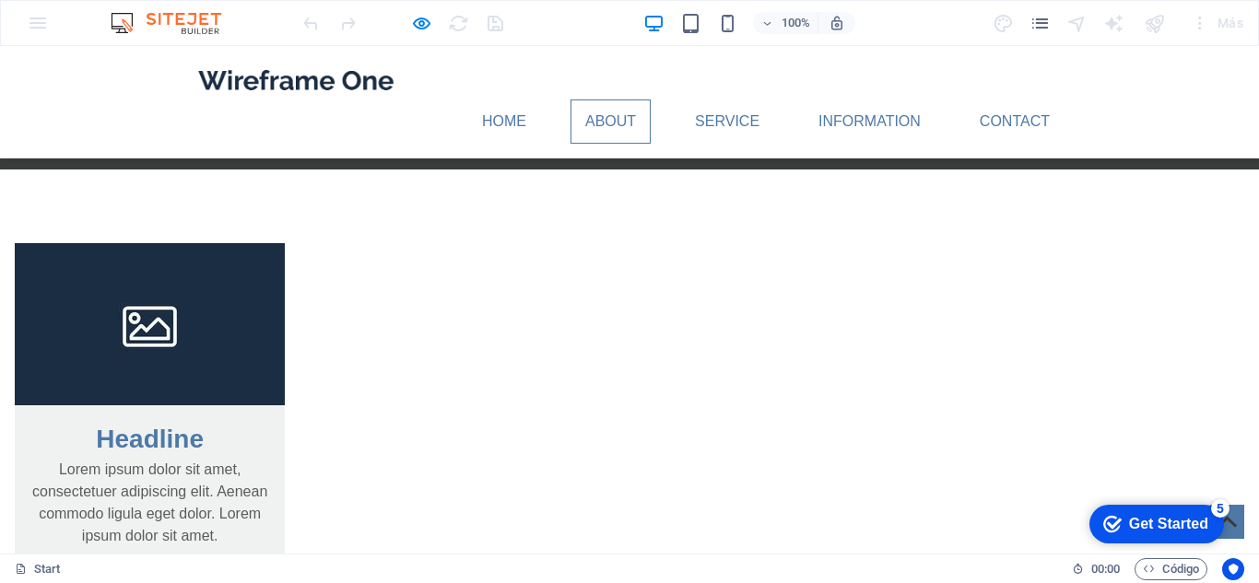
scroll to position [2120, 0]
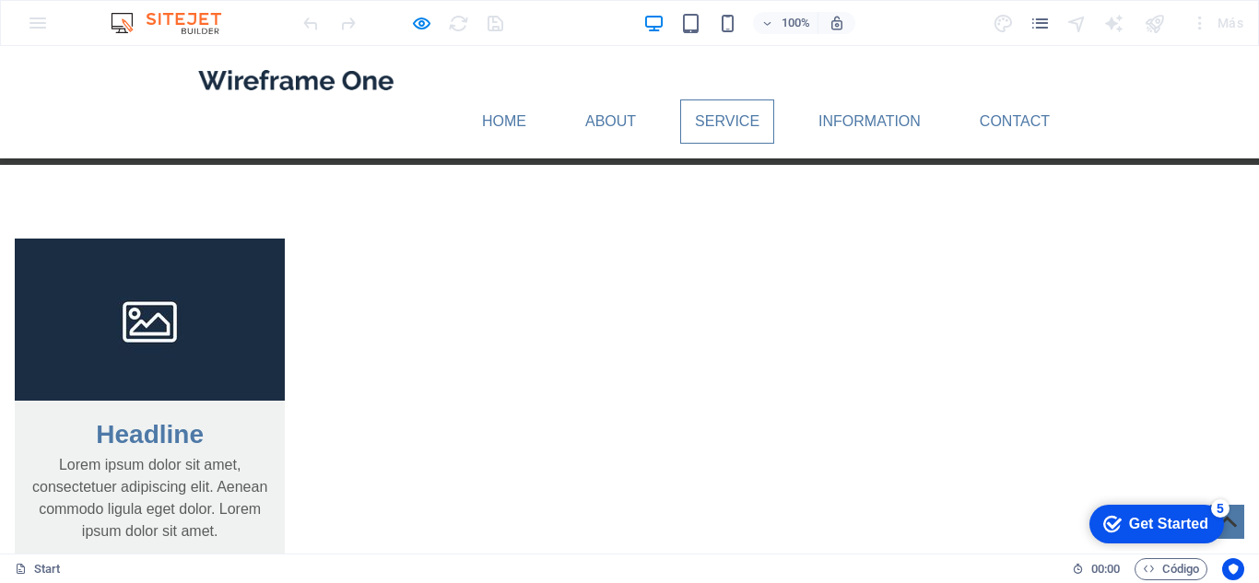
click at [1149, 521] on div "Get Started" at bounding box center [1168, 524] width 79 height 17
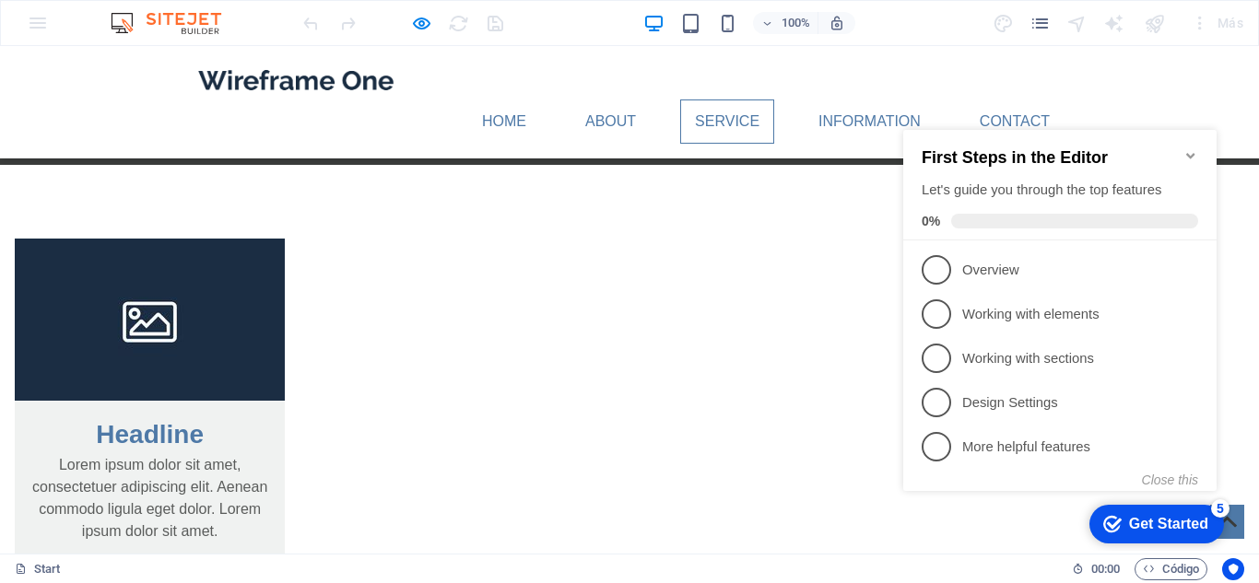
click at [1196, 148] on icon "Minimize checklist" at bounding box center [1190, 155] width 15 height 15
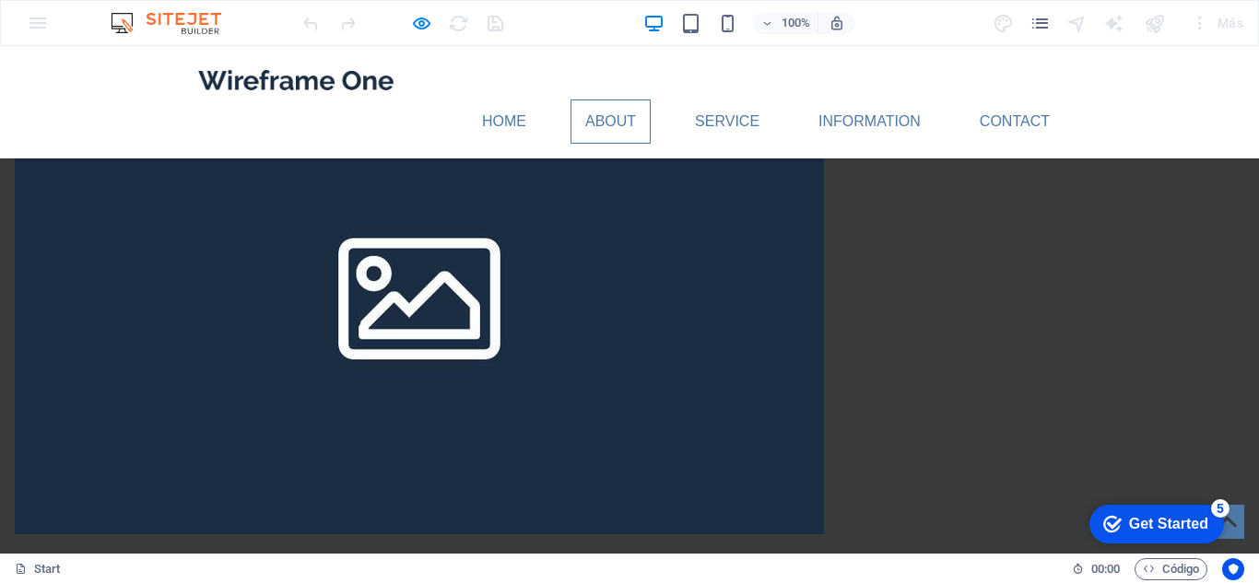
scroll to position [1659, 0]
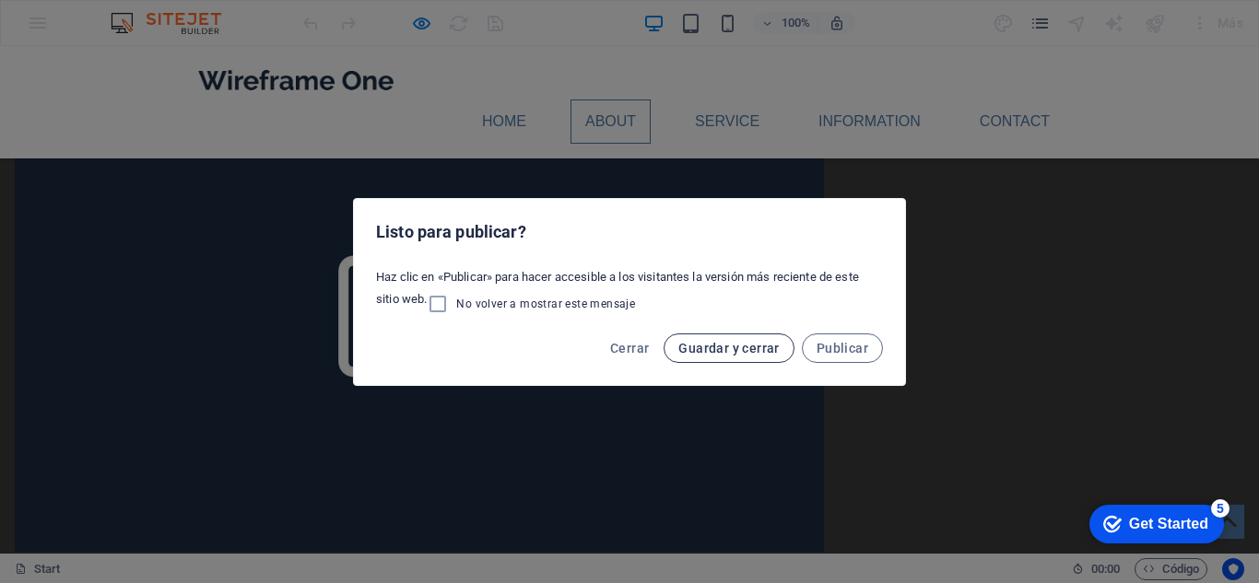
click at [761, 351] on span "Guardar y cerrar" at bounding box center [728, 348] width 100 height 15
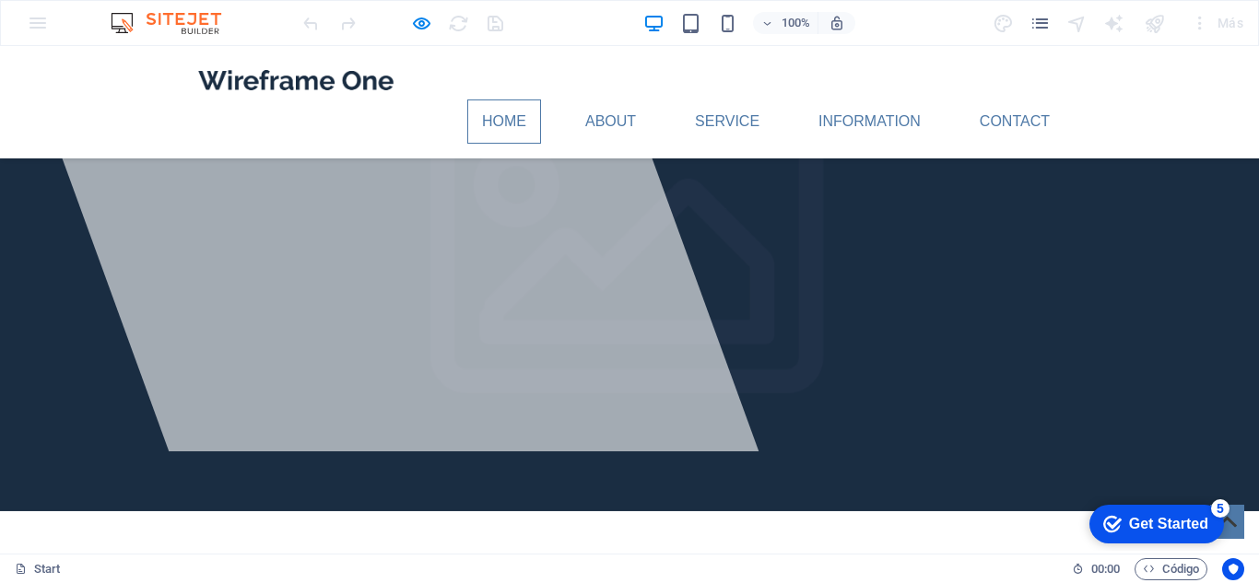
scroll to position [0, 0]
